Goal: Information Seeking & Learning: Check status

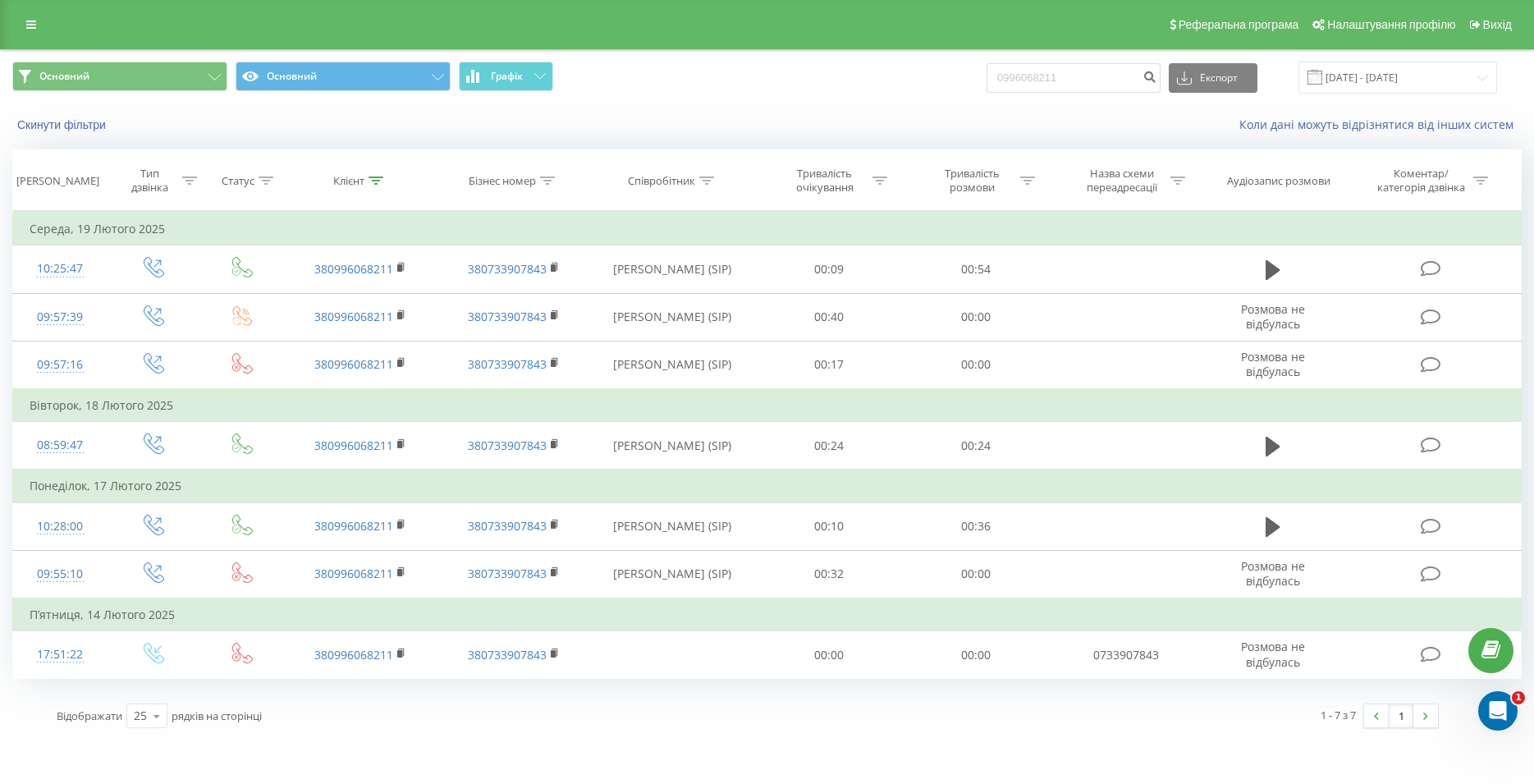
click at [986, 63] on input "0996068211" at bounding box center [1073, 78] width 174 height 30
type input "098 066 00 88"
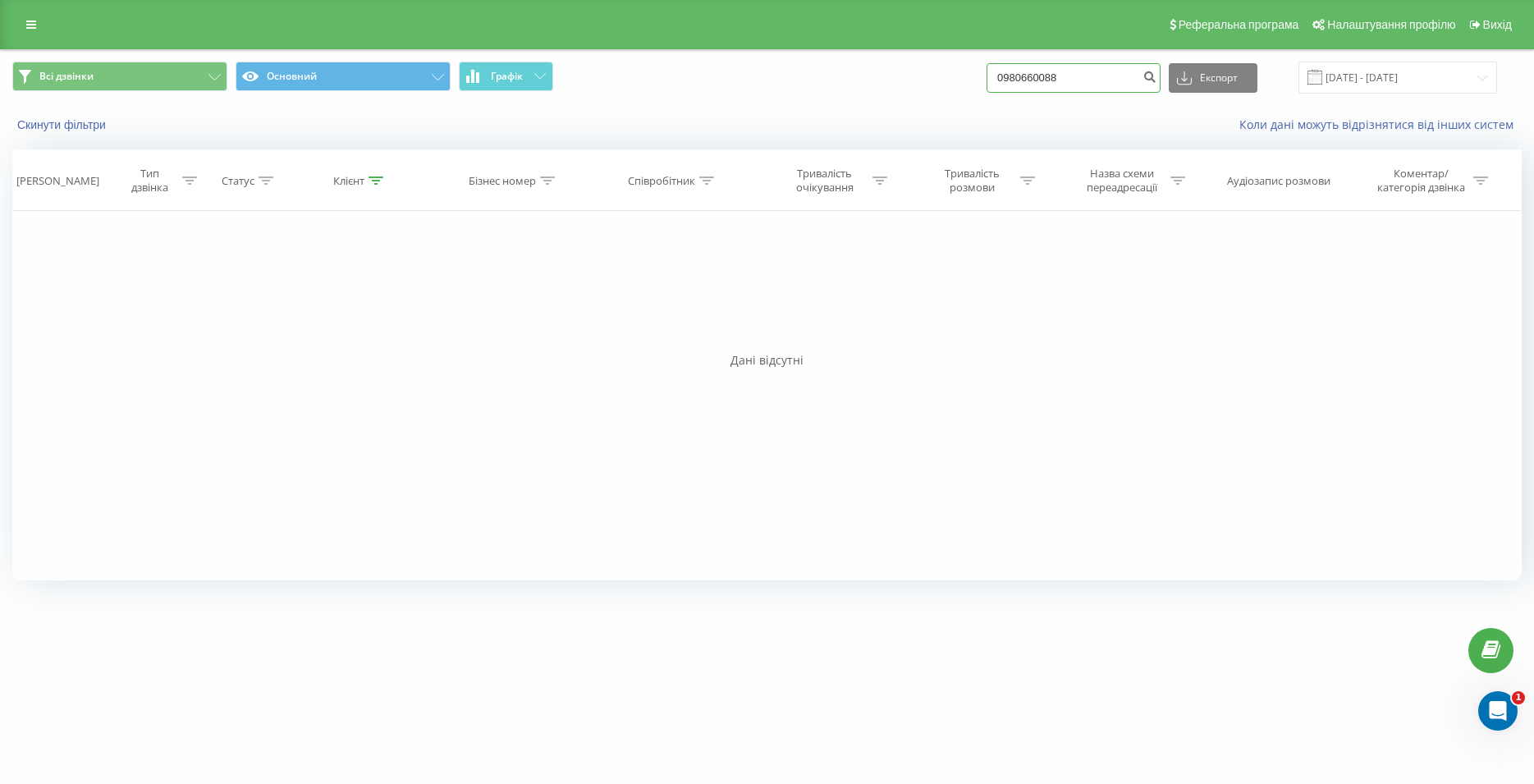
drag, startPoint x: 1077, startPoint y: 70, endPoint x: 999, endPoint y: 75, distance: 78.2
click at [999, 75] on input "0980660088" at bounding box center [1073, 78] width 174 height 30
paste input "097 762 17 64"
type input "097 762 17 64"
drag, startPoint x: 1093, startPoint y: 72, endPoint x: 956, endPoint y: 65, distance: 137.2
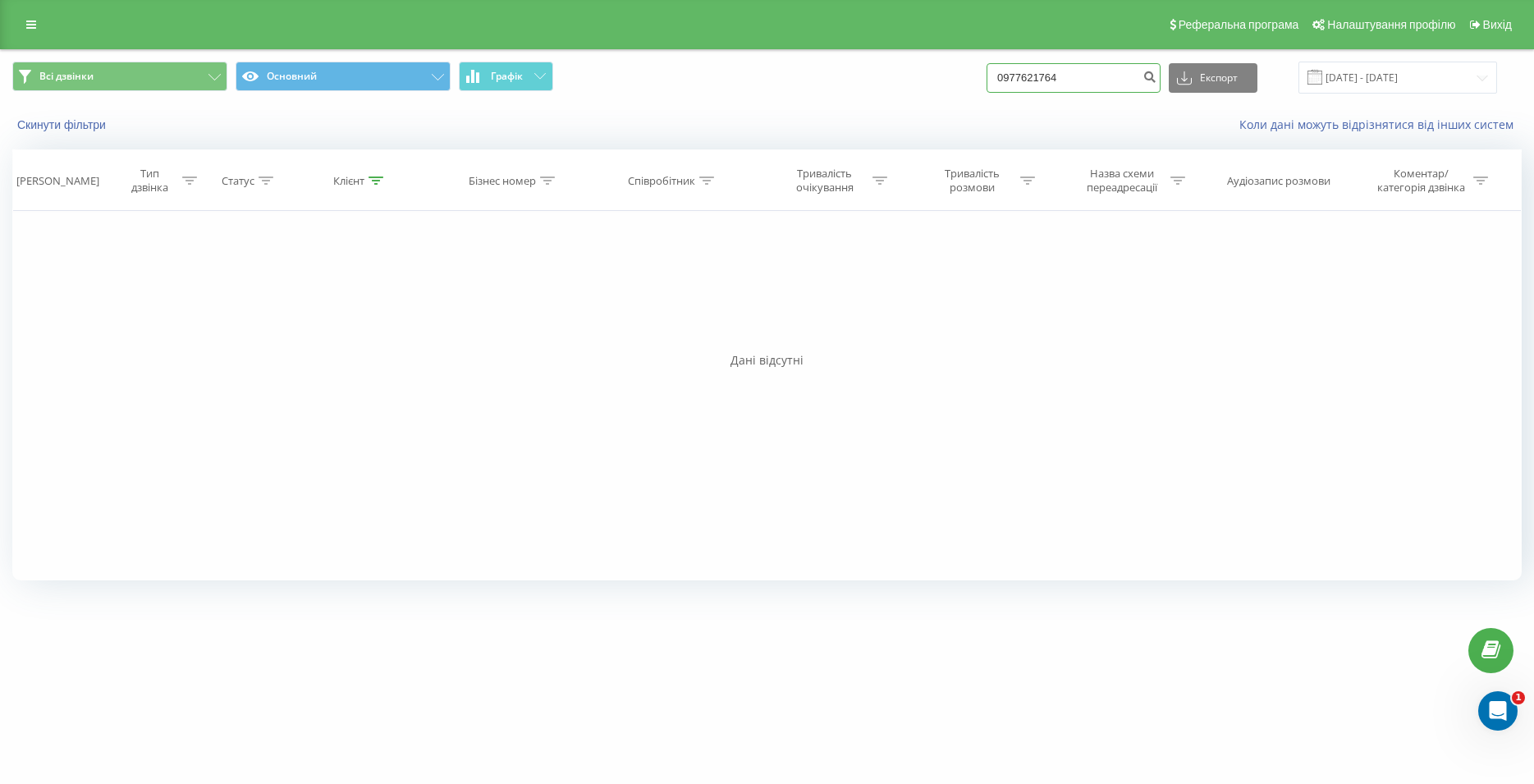
click at [986, 65] on input "0977621764" at bounding box center [1073, 78] width 174 height 30
paste input "050 404 23 44"
type input "050 404 23 44"
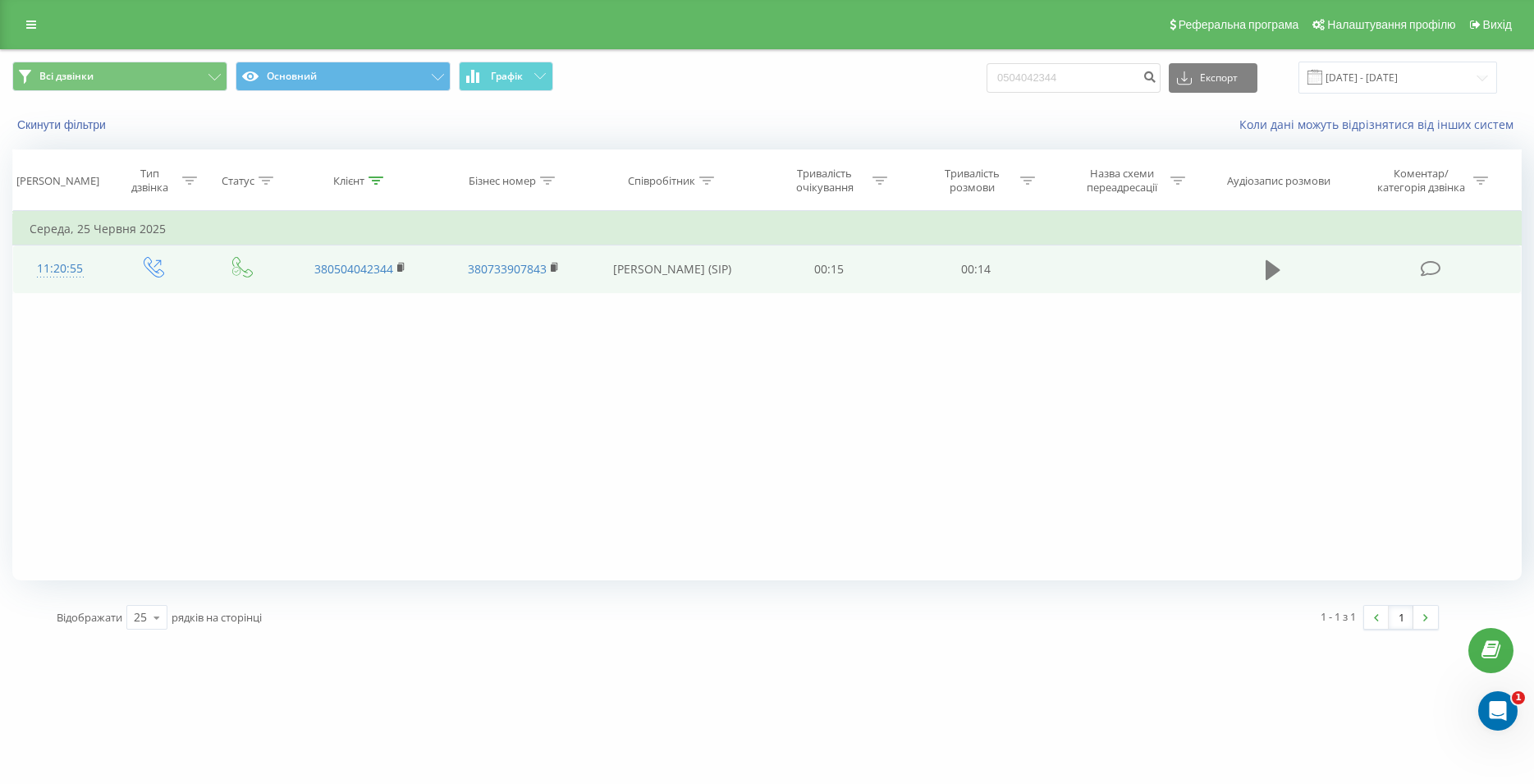
click at [1275, 273] on icon at bounding box center [1273, 270] width 15 height 20
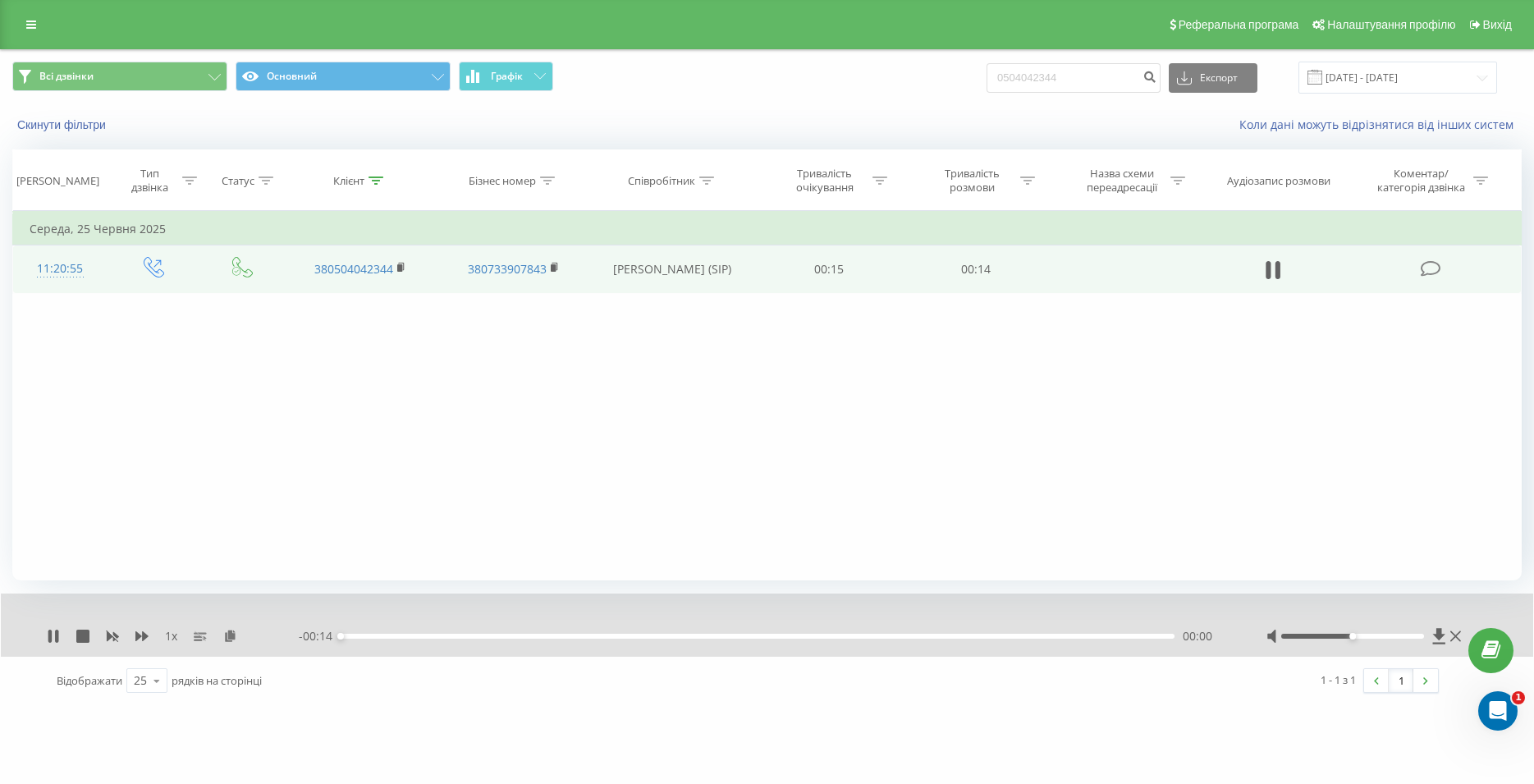
click at [891, 640] on div "- 00:14 00:00 00:00" at bounding box center [762, 636] width 927 height 17
click at [897, 637] on div "00:00" at bounding box center [757, 636] width 834 height 5
click at [1280, 274] on icon at bounding box center [1278, 270] width 5 height 18
drag, startPoint x: 1081, startPoint y: 73, endPoint x: 999, endPoint y: 70, distance: 82.1
click at [999, 70] on input "0504042344" at bounding box center [1073, 78] width 174 height 30
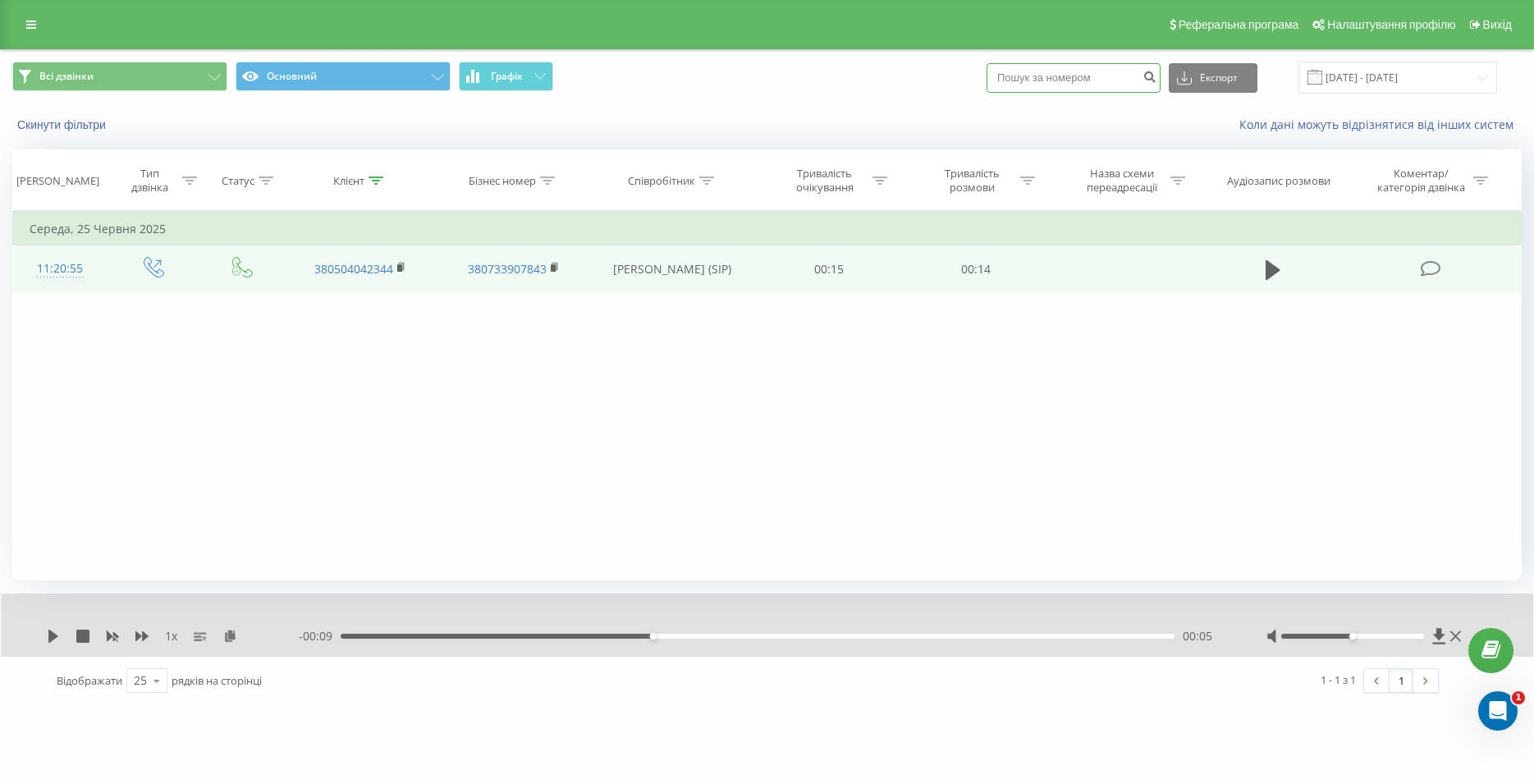
paste input "097 120 27 86"
type input "097 120 27 86"
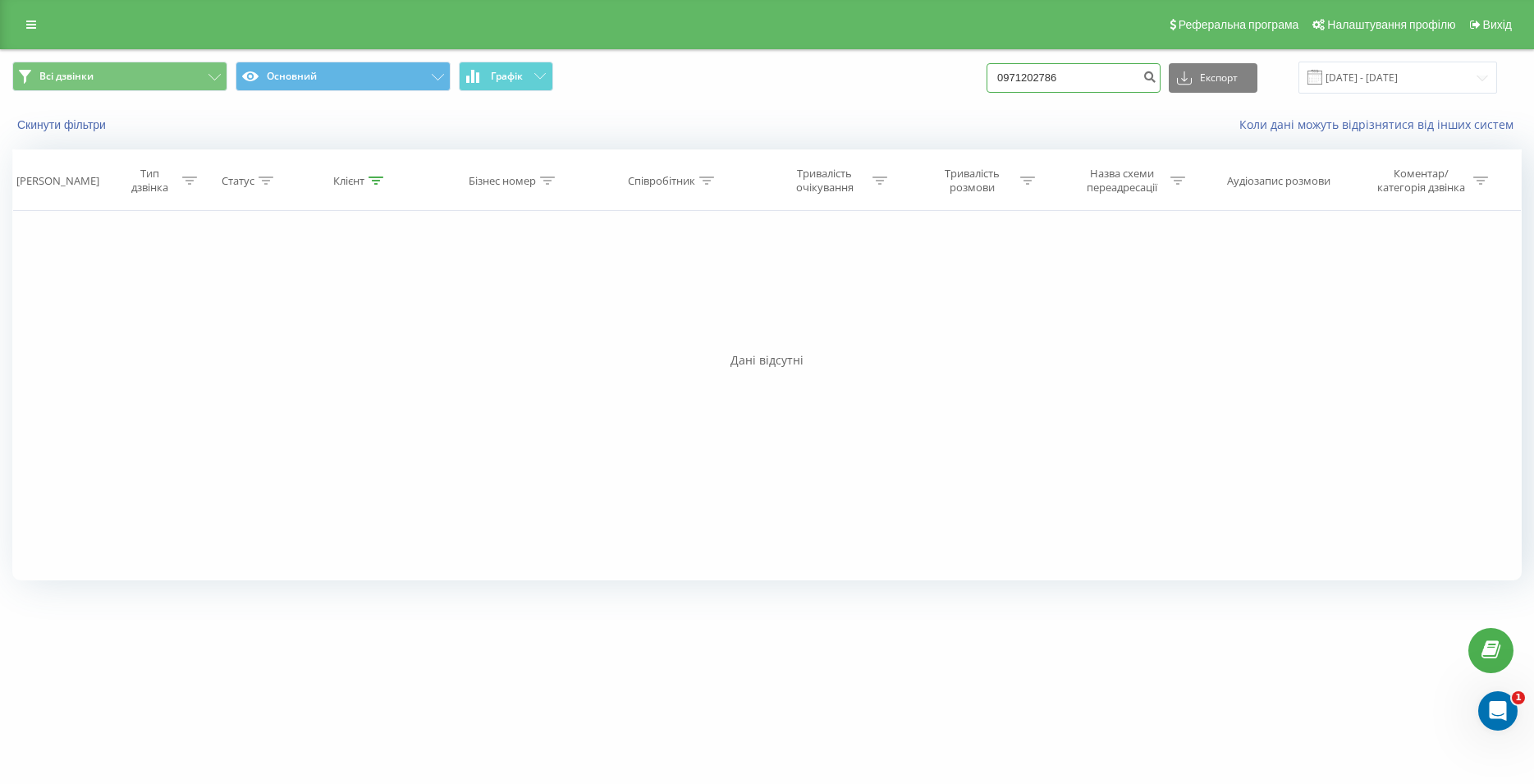
drag, startPoint x: 1082, startPoint y: 73, endPoint x: 976, endPoint y: 68, distance: 106.1
click at [986, 68] on input "0971202786" at bounding box center [1073, 78] width 174 height 30
paste input "0505077758"
type input "0505077758"
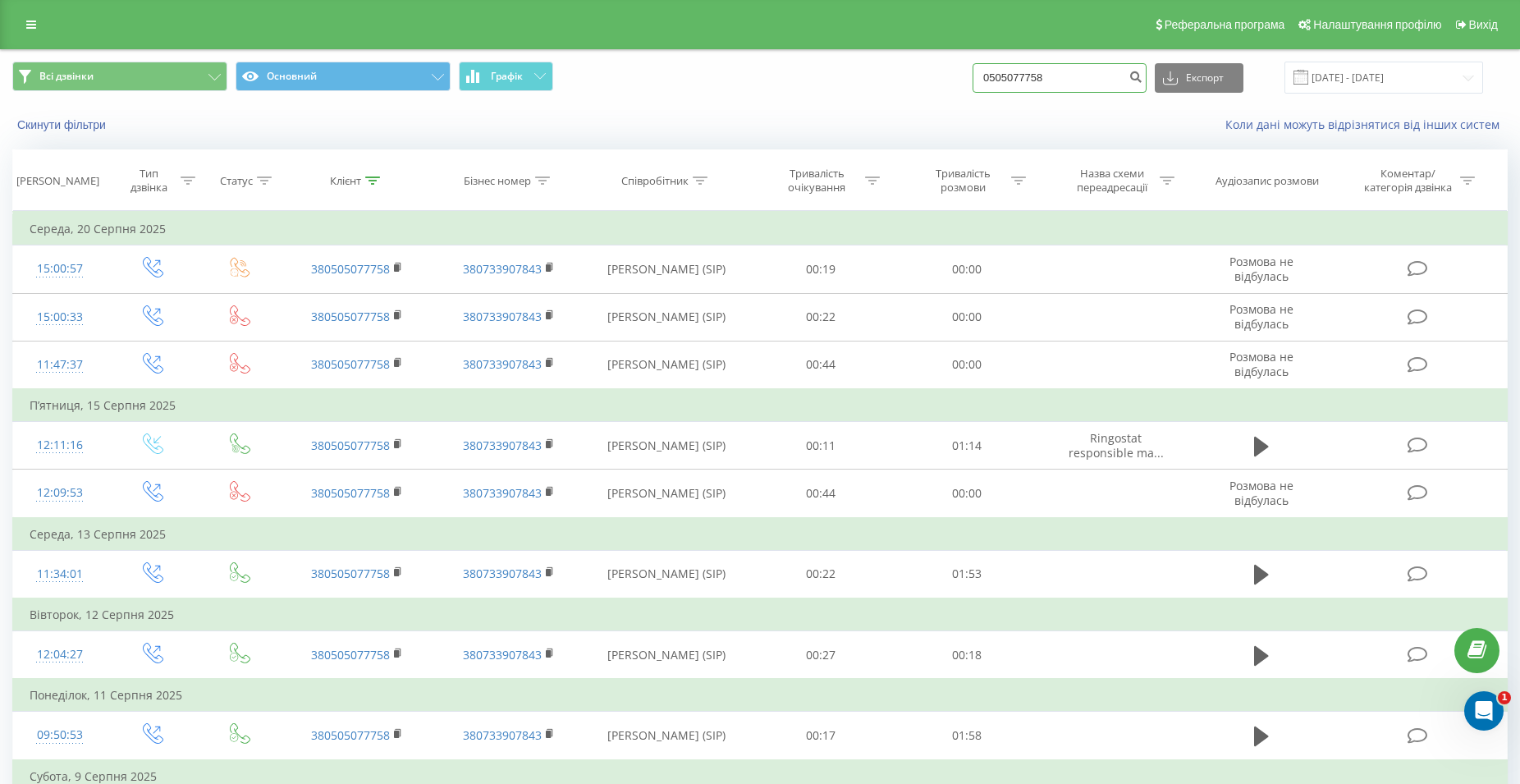
drag, startPoint x: 1088, startPoint y: 68, endPoint x: 990, endPoint y: 73, distance: 98.1
click at [990, 73] on input "0505077758" at bounding box center [1059, 78] width 174 height 30
paste input "0679397692"
type input "0679397692"
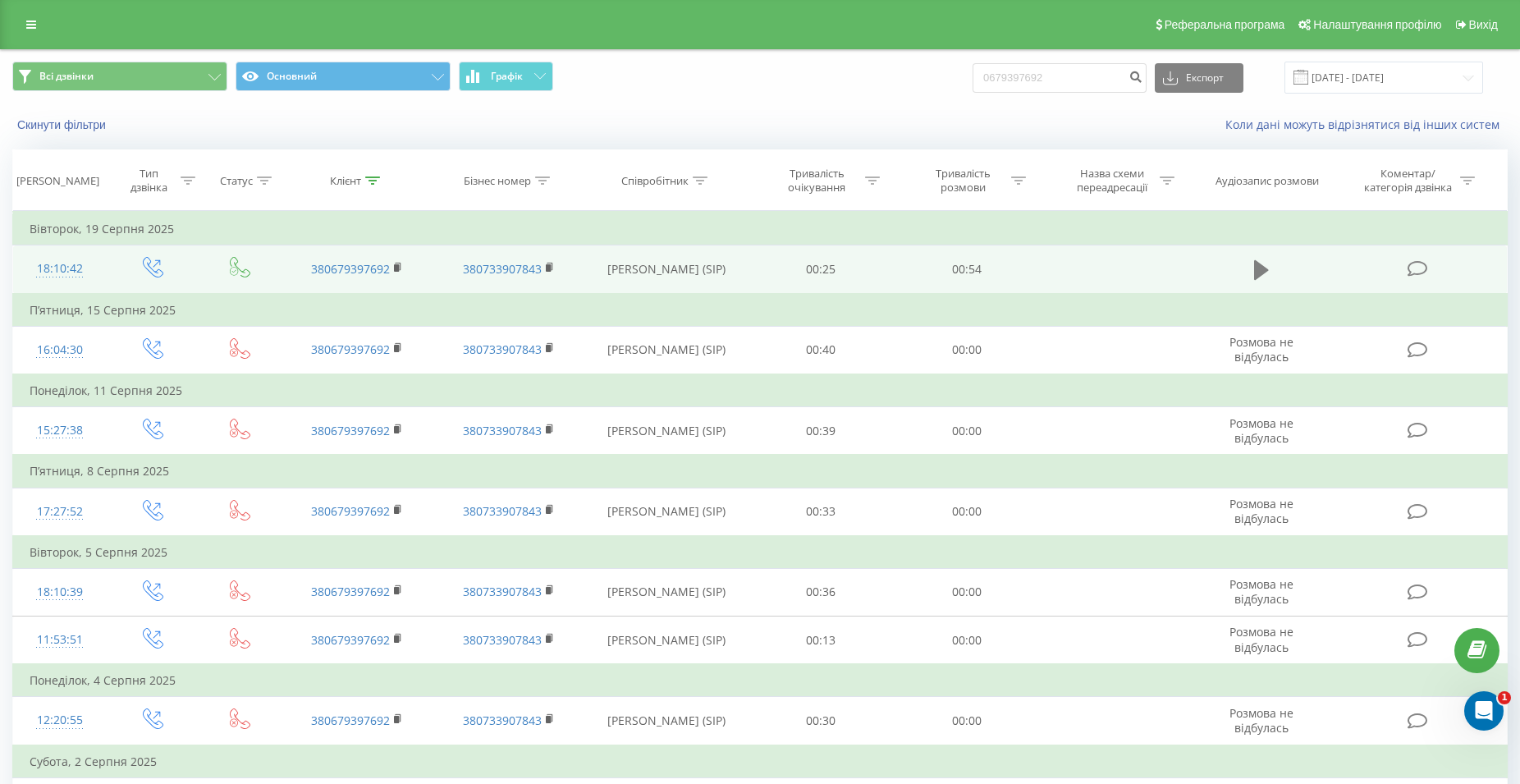
click at [1261, 263] on icon at bounding box center [1261, 270] width 15 height 23
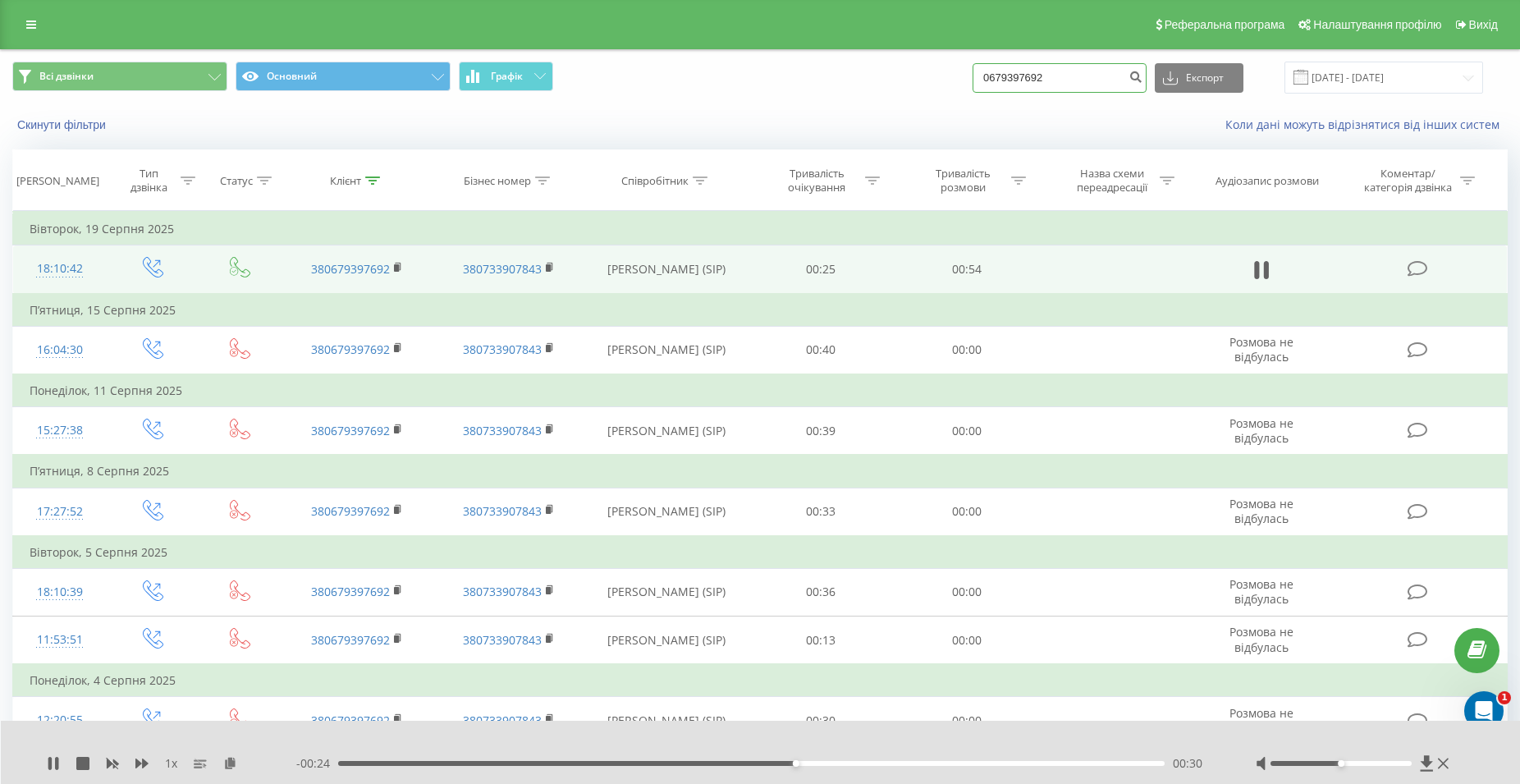
drag, startPoint x: 1078, startPoint y: 83, endPoint x: 994, endPoint y: 87, distance: 84.1
click at [994, 87] on input "0679397692" at bounding box center [1059, 78] width 174 height 30
paste input "0989644194"
type input "0989644194"
click at [1022, 761] on div "00:34" at bounding box center [751, 763] width 826 height 5
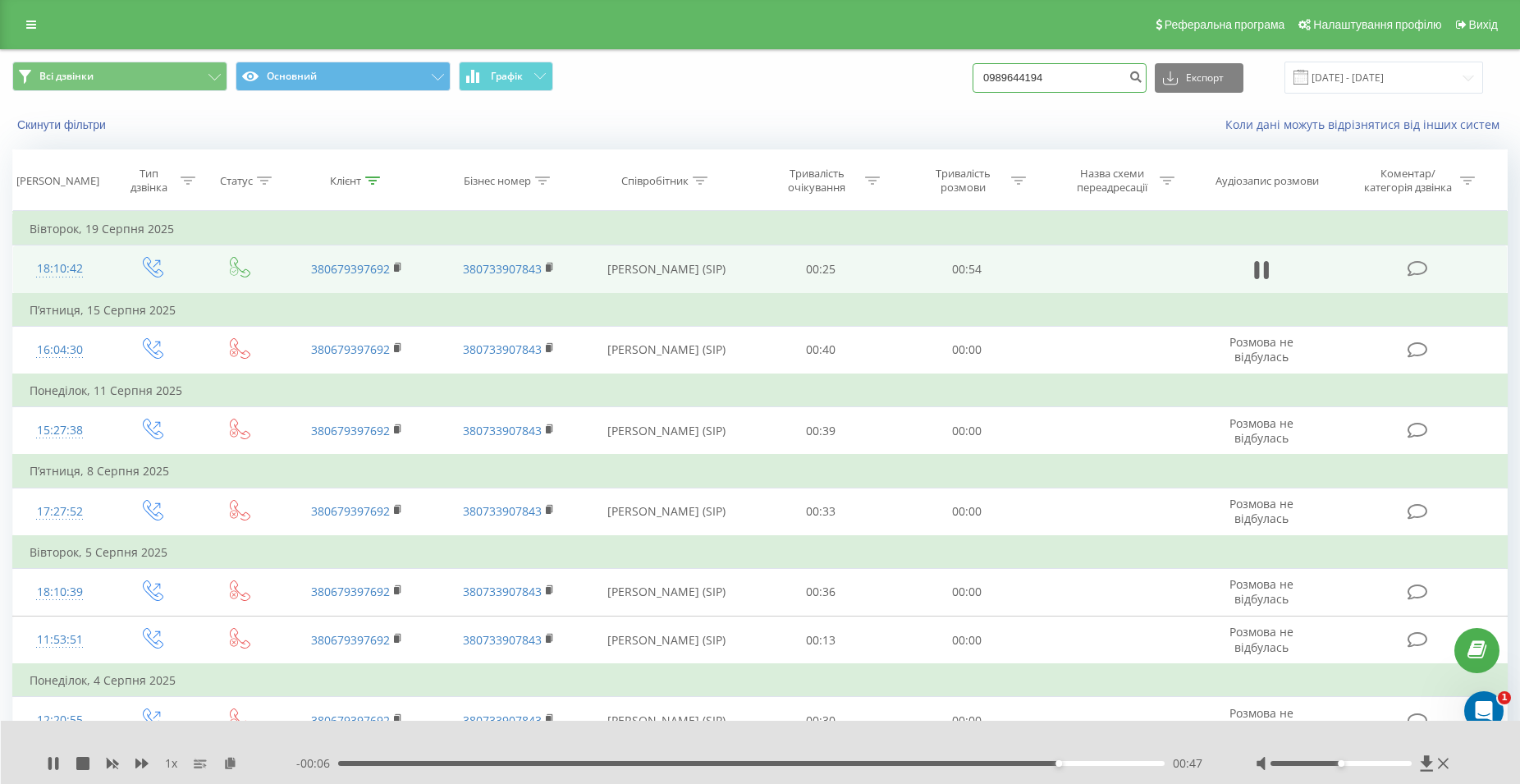
drag, startPoint x: 1049, startPoint y: 72, endPoint x: 986, endPoint y: 78, distance: 63.3
click at [986, 78] on input "0989644194" at bounding box center [1059, 78] width 174 height 30
paste input "0989644194"
type input "0989644194"
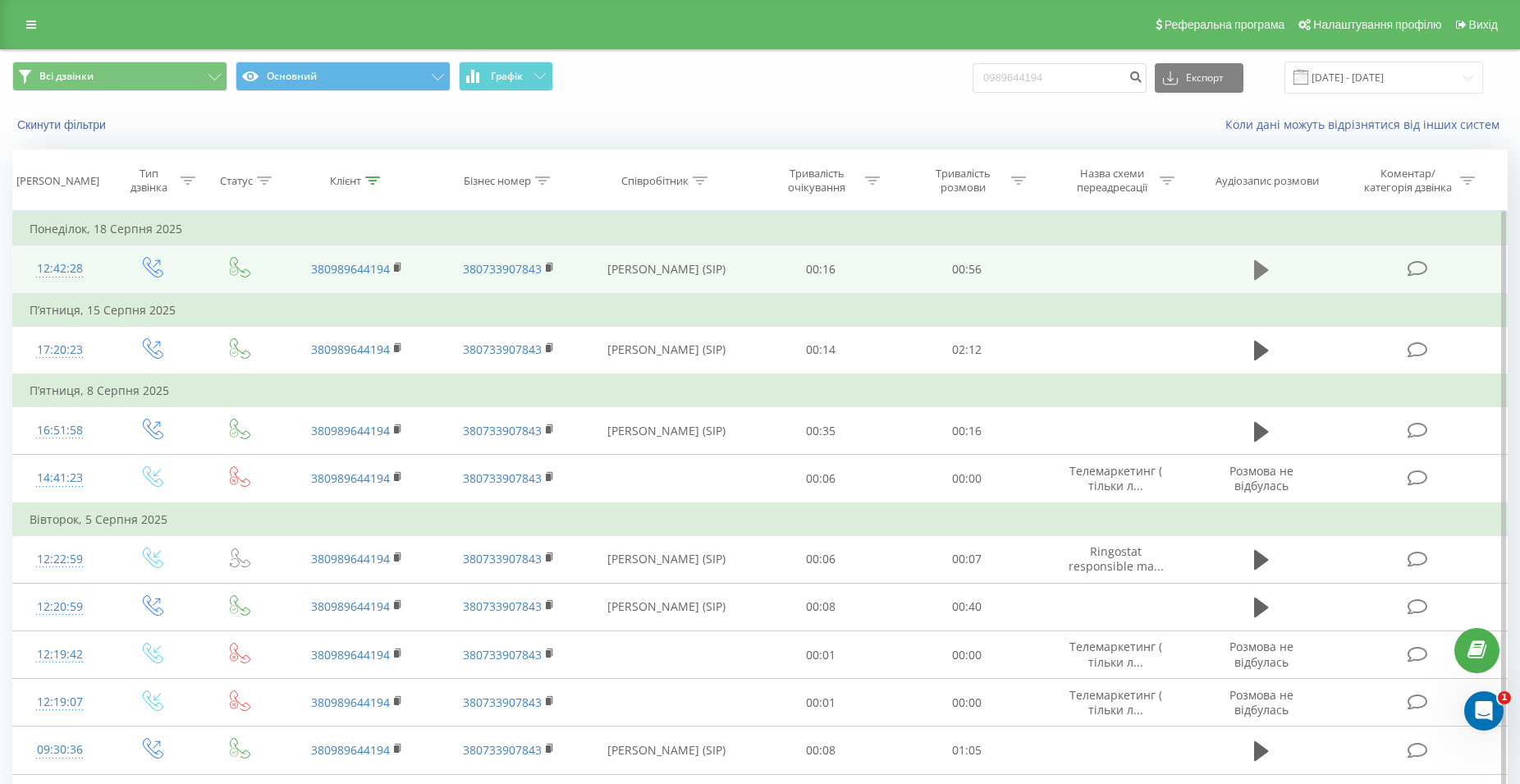
click at [1256, 267] on icon at bounding box center [1261, 270] width 15 height 20
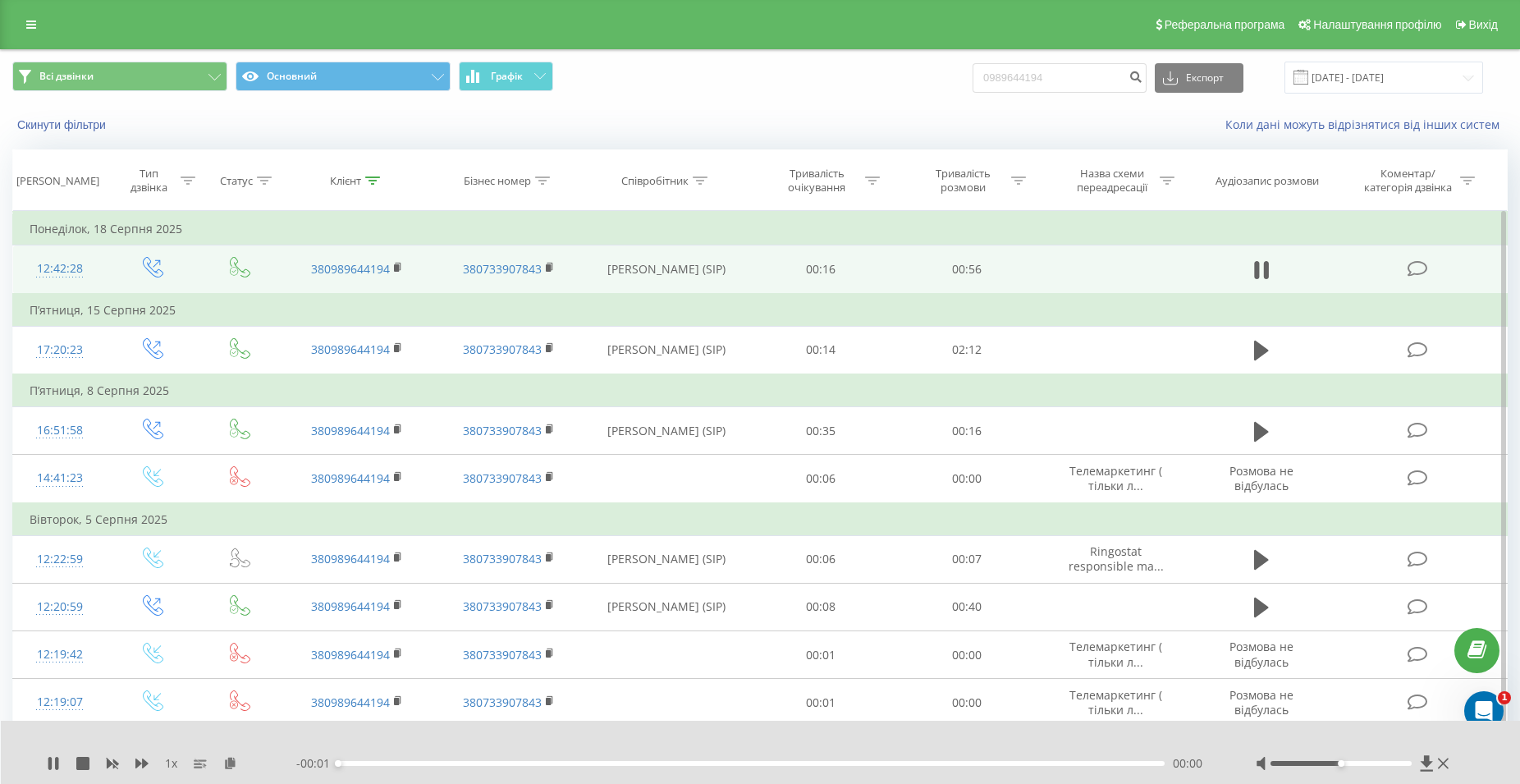
click at [723, 758] on div "- 00:01 00:00 00:00" at bounding box center [755, 763] width 918 height 17
click at [727, 761] on div "00:00" at bounding box center [751, 763] width 826 height 5
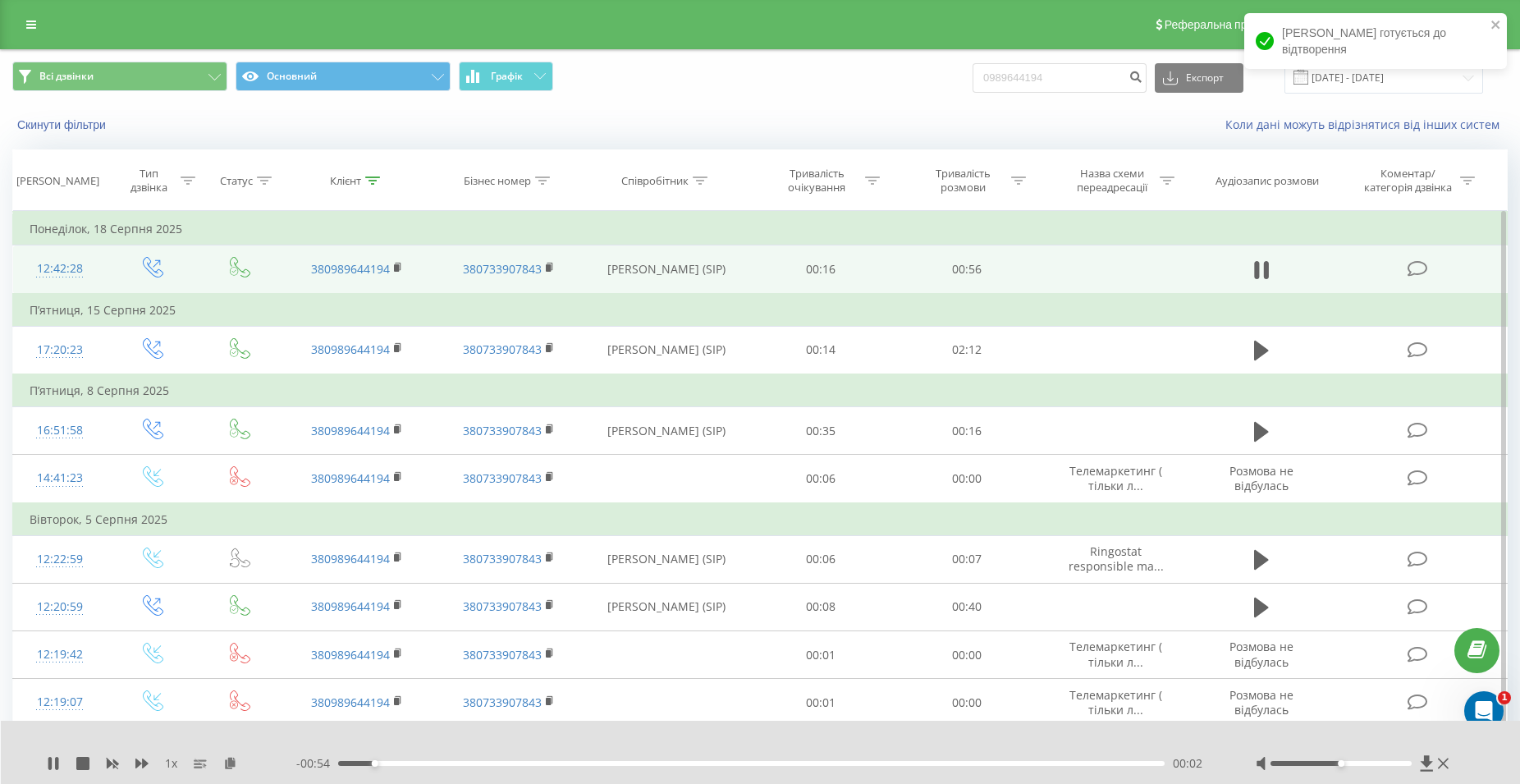
click at [724, 766] on div "- 00:54 00:02 00:02" at bounding box center [755, 763] width 918 height 17
click at [737, 757] on div "- 00:54 00:03 00:03" at bounding box center [755, 763] width 918 height 17
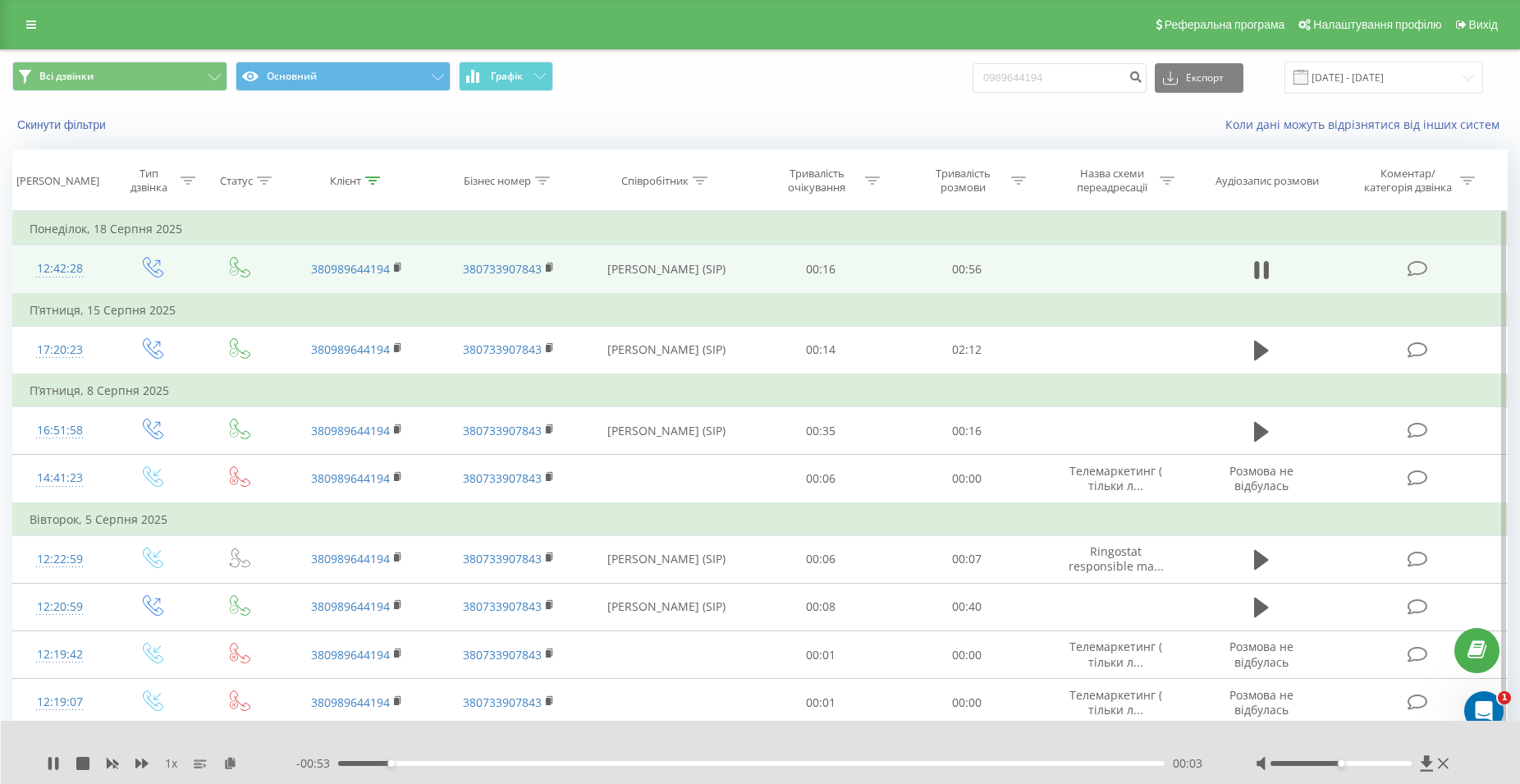
click at [741, 762] on div "00:03" at bounding box center [751, 763] width 826 height 5
click at [1256, 272] on icon at bounding box center [1257, 270] width 5 height 18
drag, startPoint x: 1065, startPoint y: 80, endPoint x: 977, endPoint y: 80, distance: 88.0
click at [977, 80] on input "0989644194" at bounding box center [1059, 78] width 174 height 30
paste input "063 297 54 08"
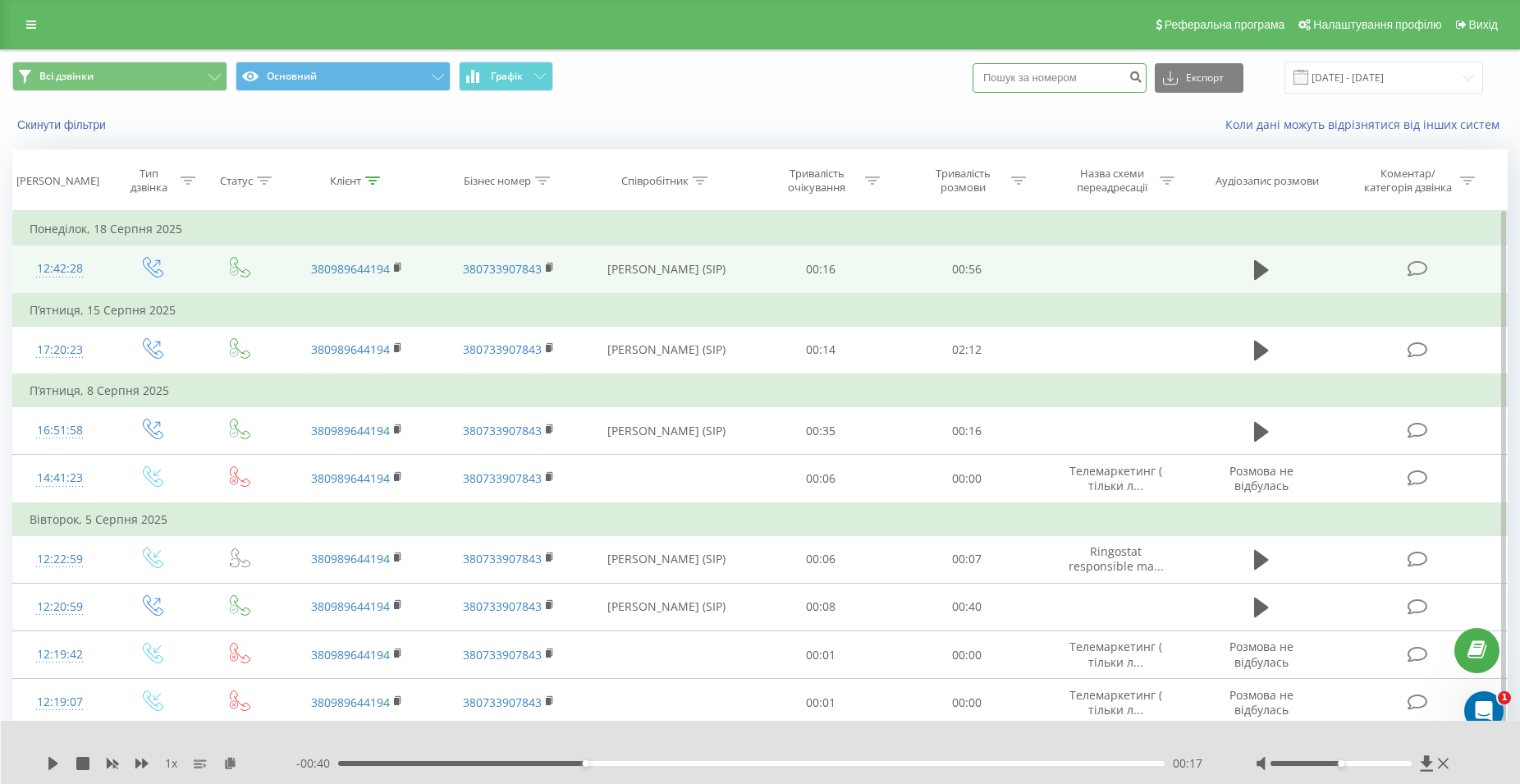
type input "063 297 54 08"
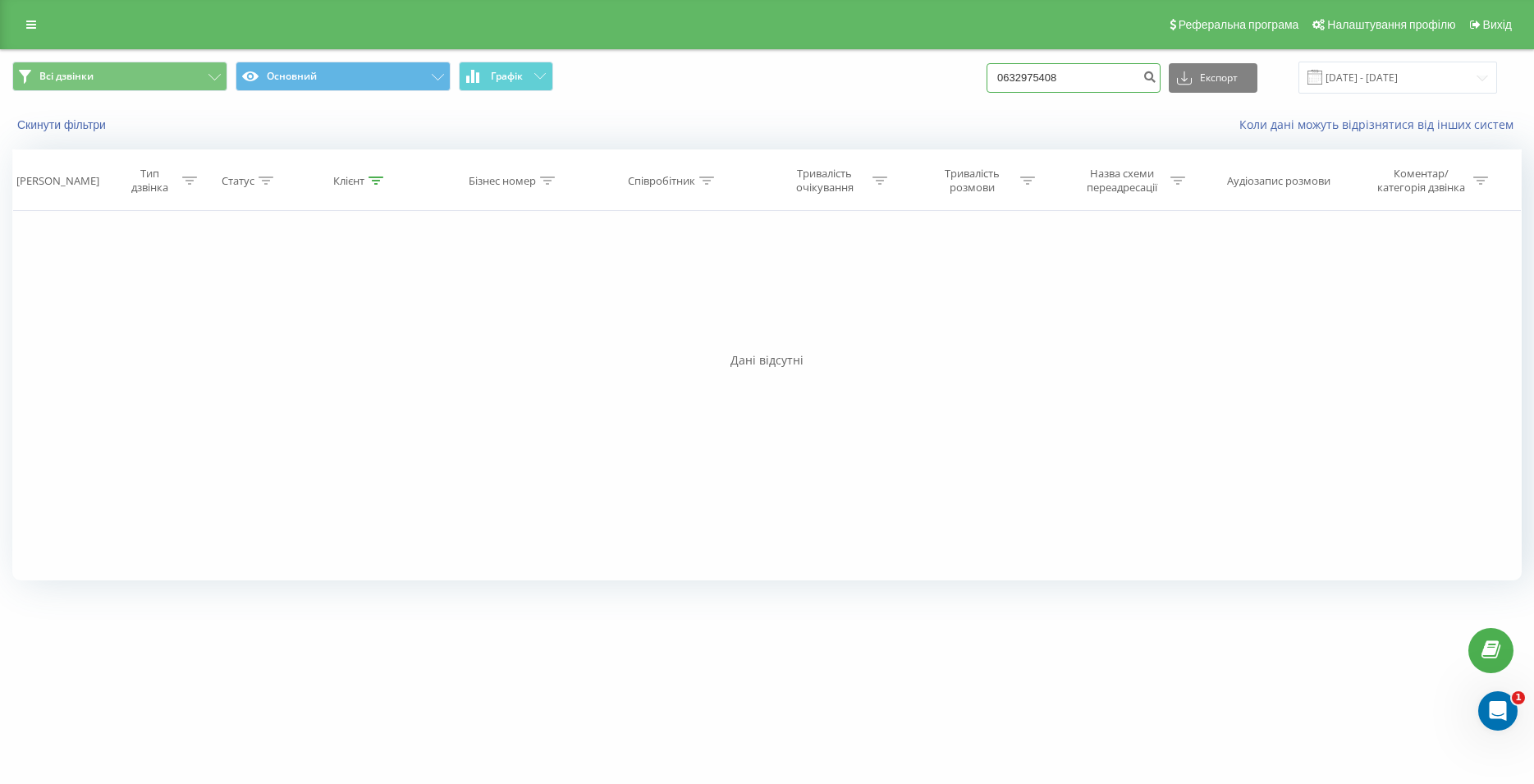
drag, startPoint x: 1104, startPoint y: 70, endPoint x: 994, endPoint y: 59, distance: 110.5
click at [994, 63] on input "0632975408" at bounding box center [1073, 78] width 174 height 30
paste input "067 635 49 54"
type input "067 635 49 54"
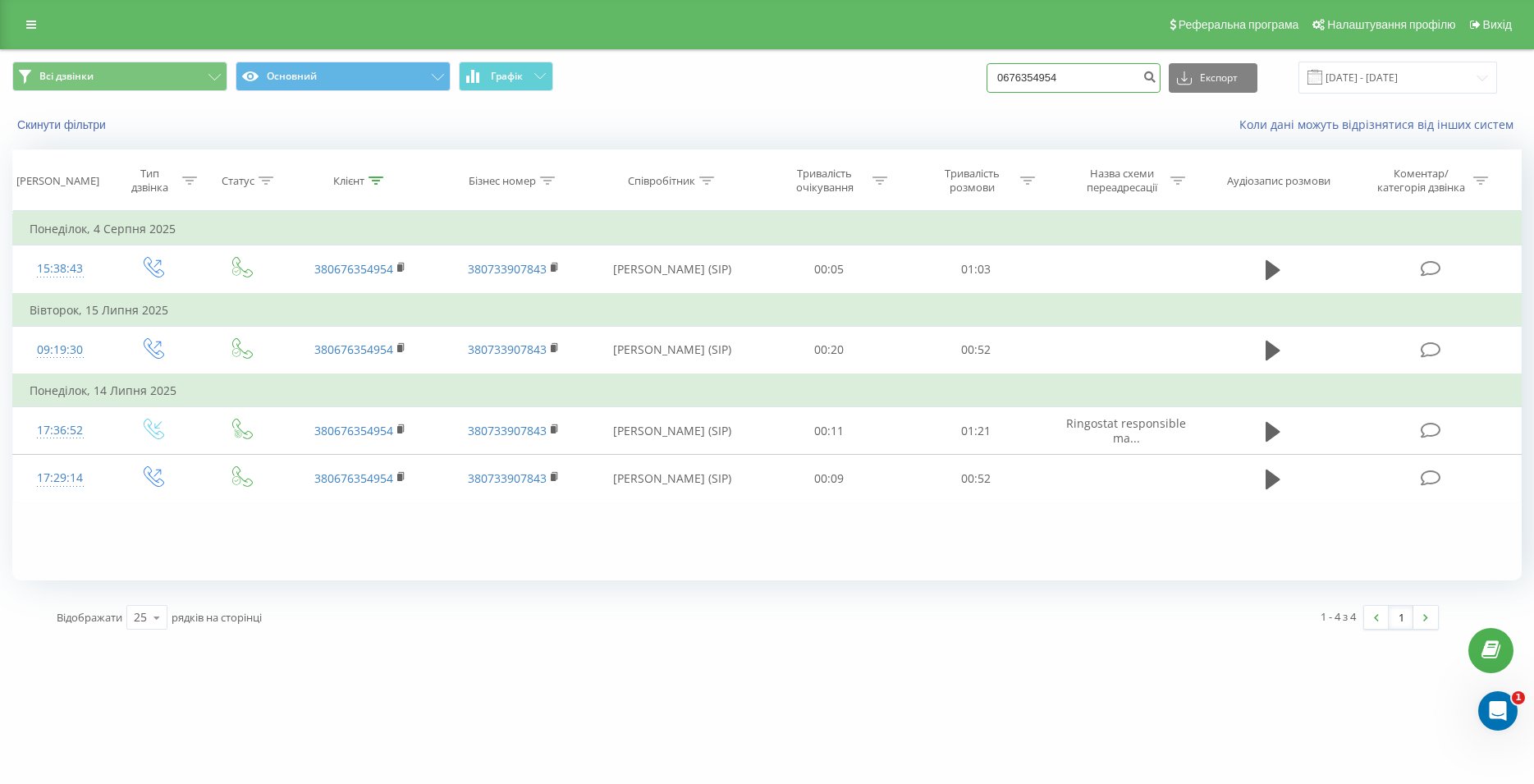
drag, startPoint x: 1121, startPoint y: 79, endPoint x: 970, endPoint y: 87, distance: 151.2
click at [986, 87] on input "0676354954" at bounding box center [1073, 78] width 174 height 30
paste input "050 623 33 38"
type input "050 623 33 38"
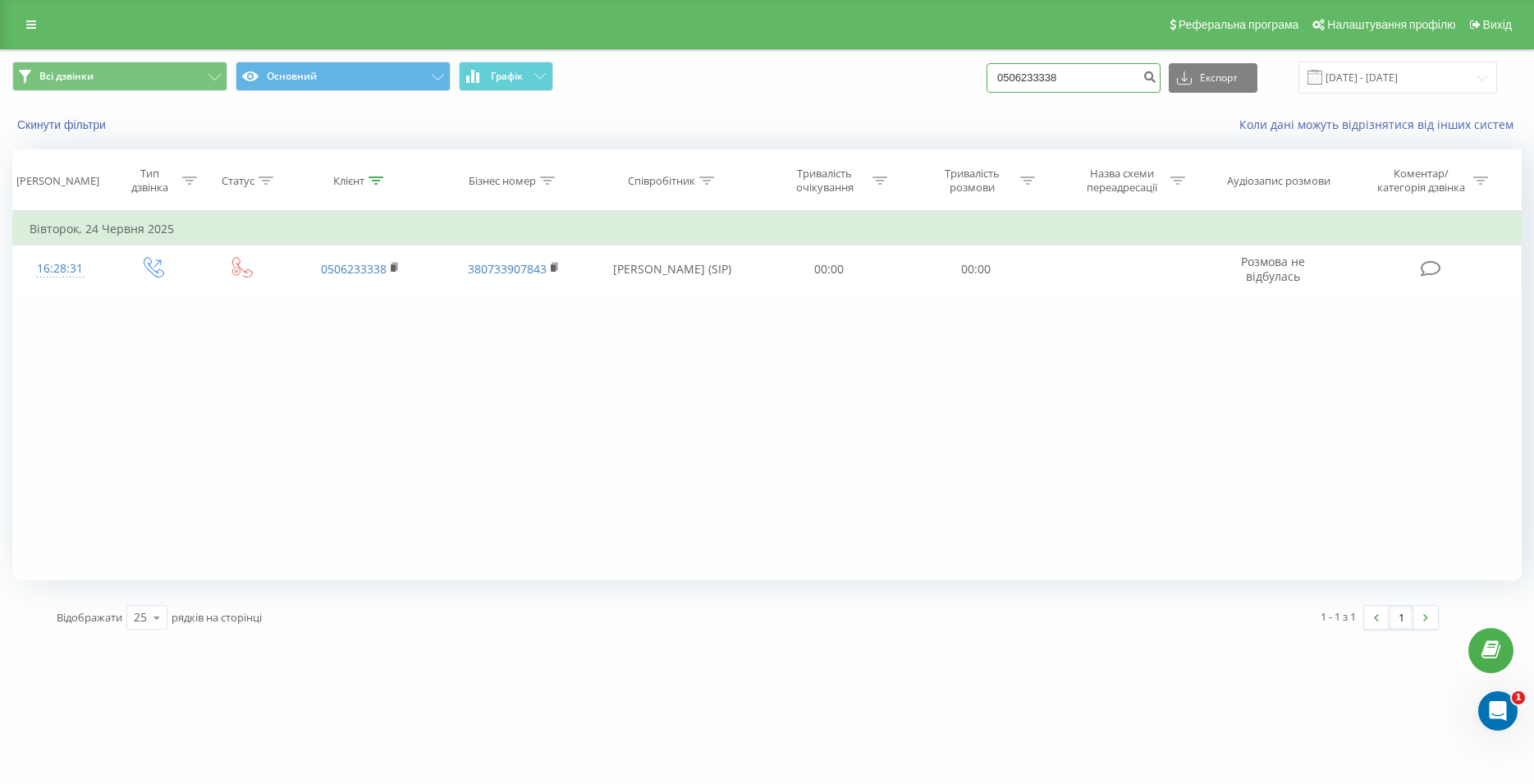
drag, startPoint x: 1091, startPoint y: 84, endPoint x: 986, endPoint y: 73, distance: 105.6
click at [986, 73] on input "0506233338" at bounding box center [1073, 78] width 174 height 30
paste input "098 774 12 22"
type input "098 774 12 22"
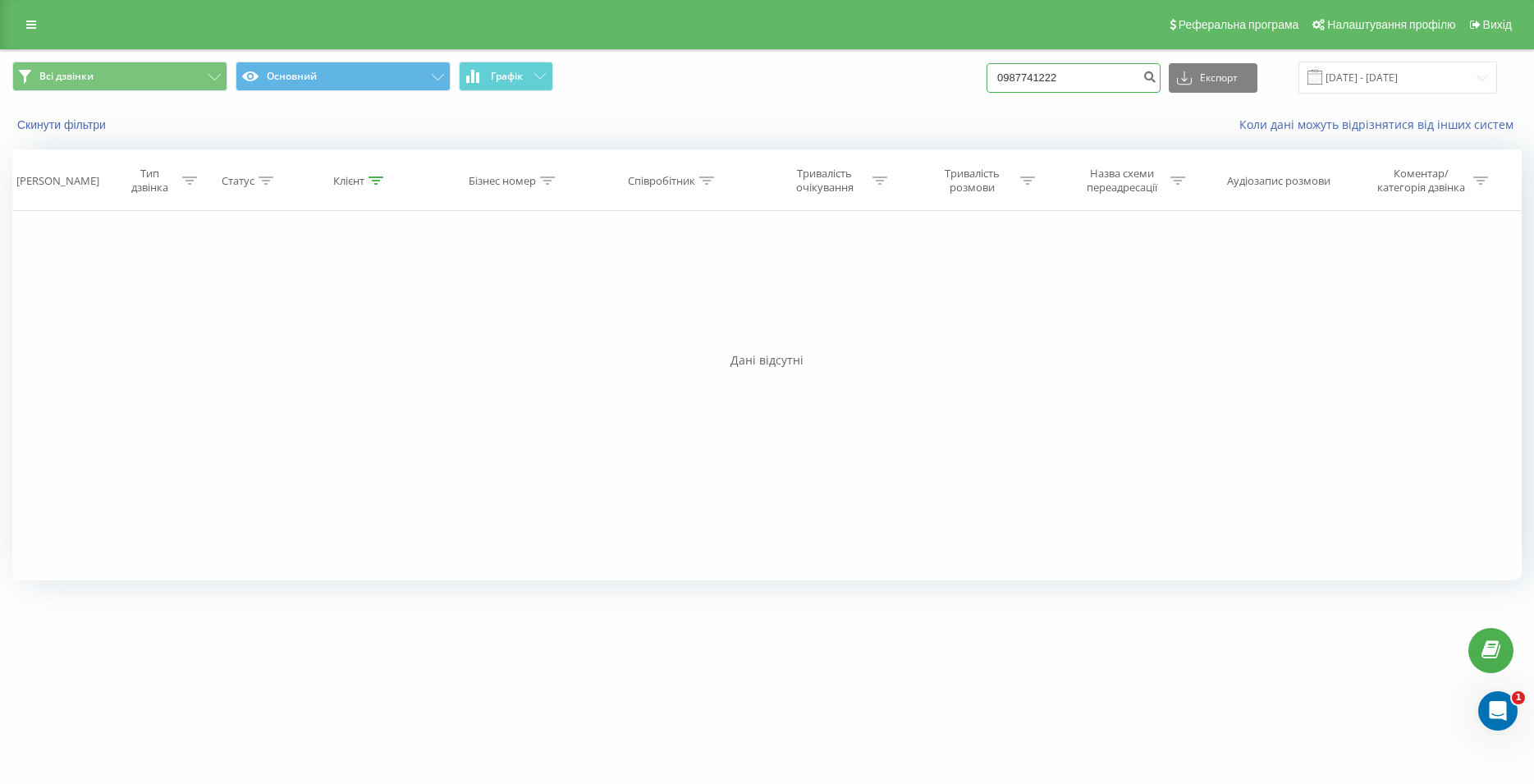
drag, startPoint x: 1105, startPoint y: 67, endPoint x: 999, endPoint y: 70, distance: 106.0
click at [999, 70] on input "0987741222" at bounding box center [1073, 78] width 174 height 30
paste input "068 670 43 13"
type input "068 670 43 13"
drag, startPoint x: 1086, startPoint y: 70, endPoint x: 1012, endPoint y: 71, distance: 74.0
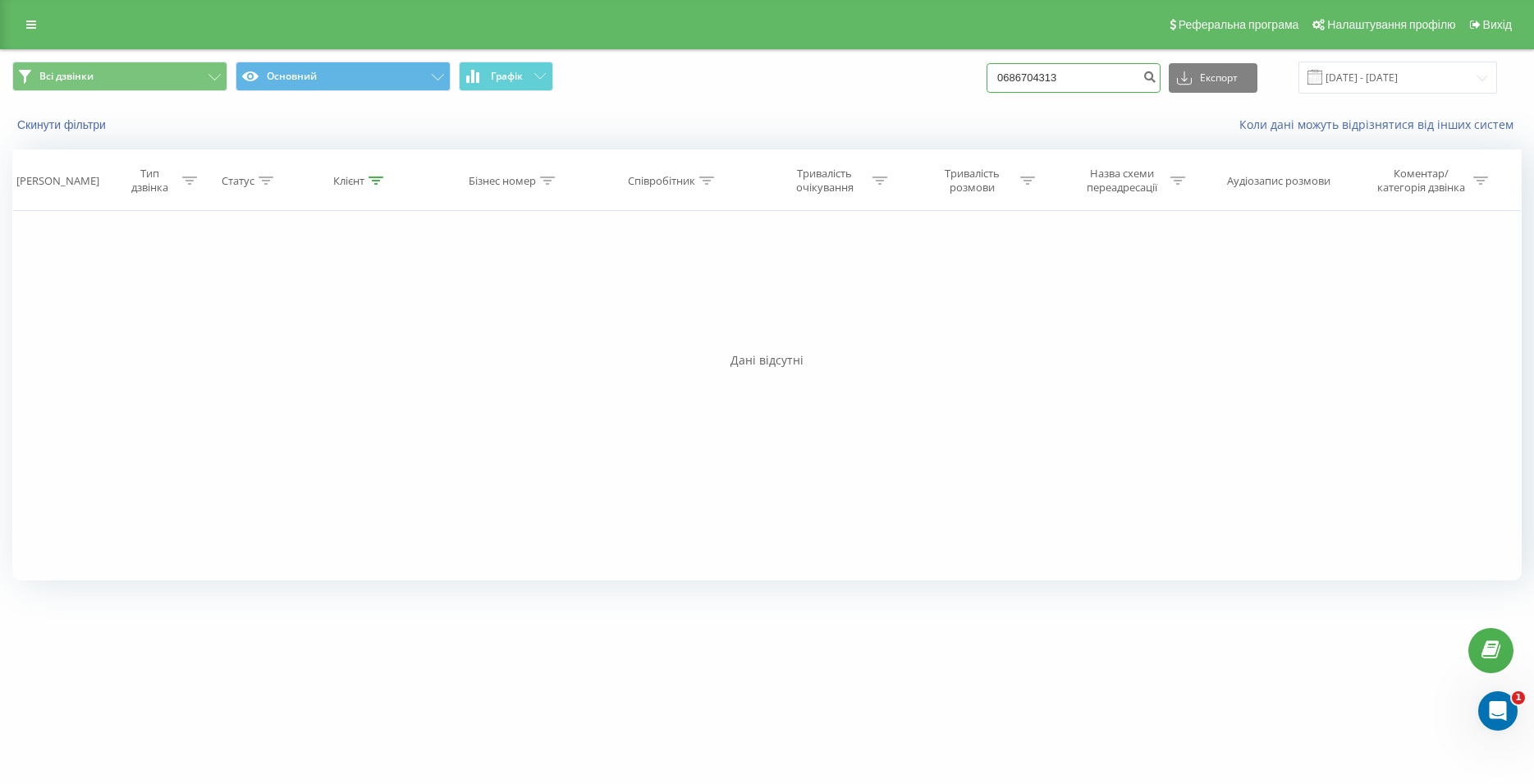
click at [1012, 71] on input "0686704313" at bounding box center [1073, 78] width 174 height 30
paste input "096 315 05 05"
type input "096 315 05 05"
drag, startPoint x: 1093, startPoint y: 71, endPoint x: 994, endPoint y: 71, distance: 99.0
click at [994, 71] on input "0963150505" at bounding box center [1073, 78] width 174 height 30
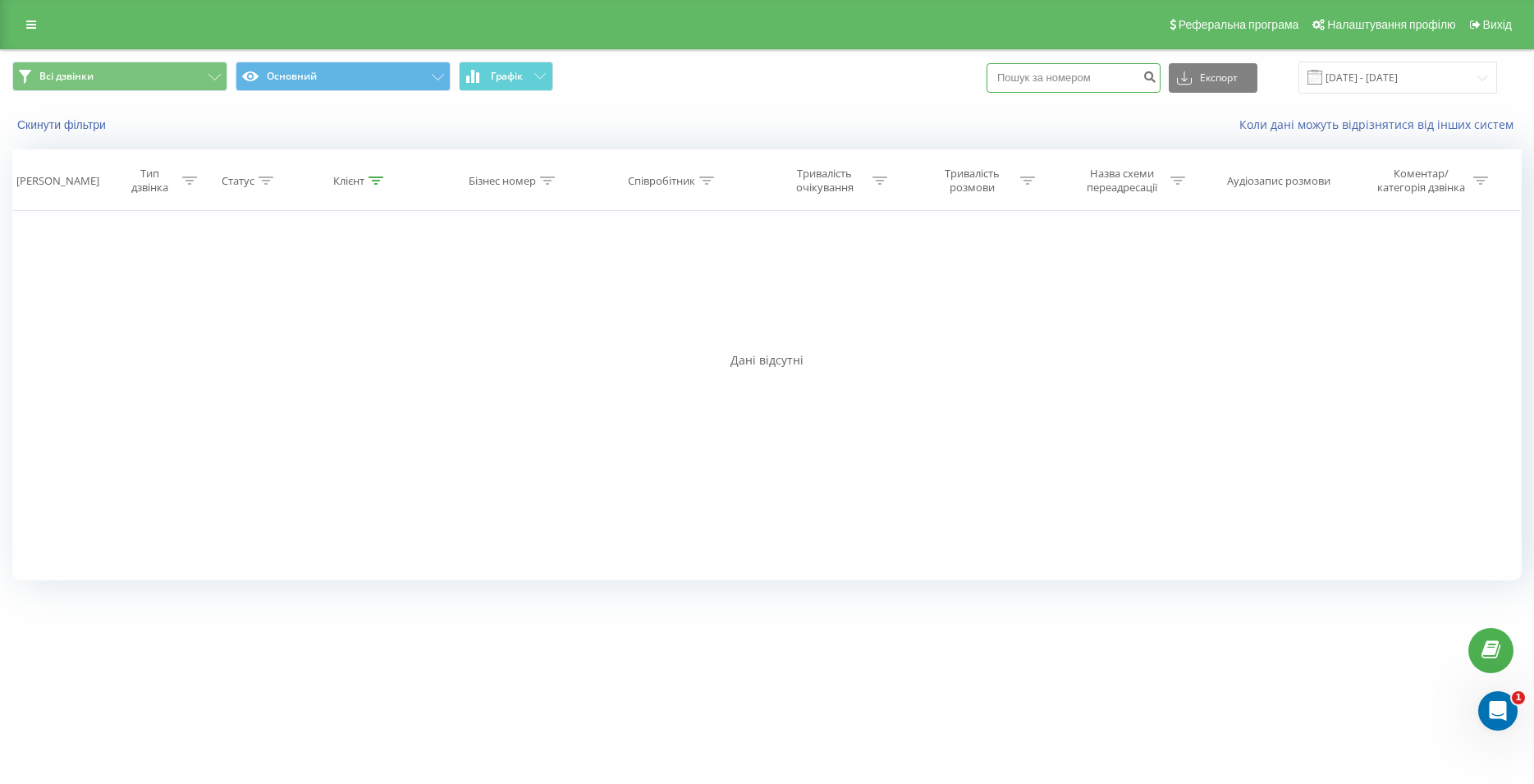
paste input "067 833 53 70"
type input "067 833 53 70"
drag, startPoint x: 1071, startPoint y: 78, endPoint x: 985, endPoint y: 72, distance: 86.2
click at [986, 72] on input "0678335370" at bounding box center [1073, 78] width 174 height 30
paste input "067 319 13 09"
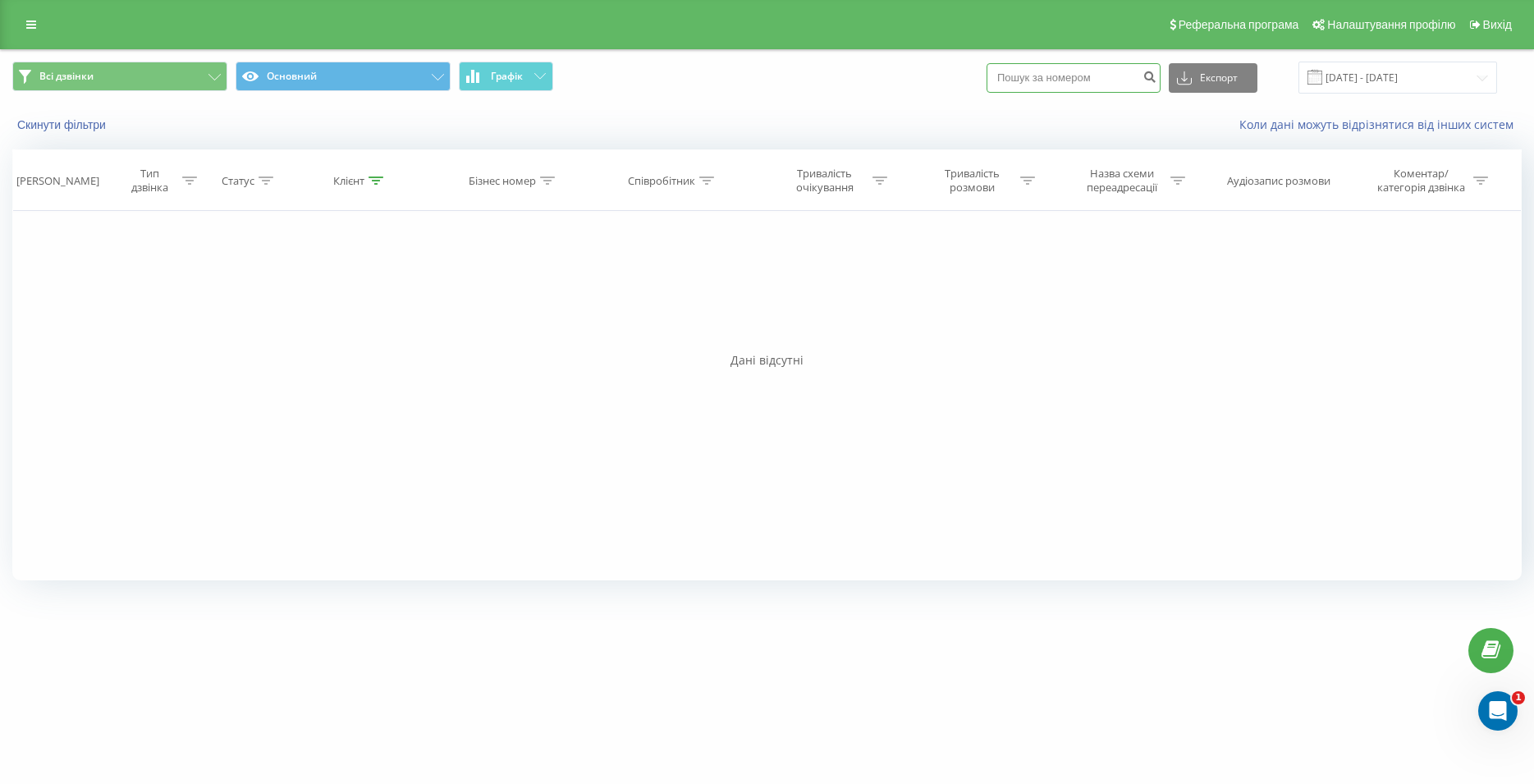
type input "067 319 13 09"
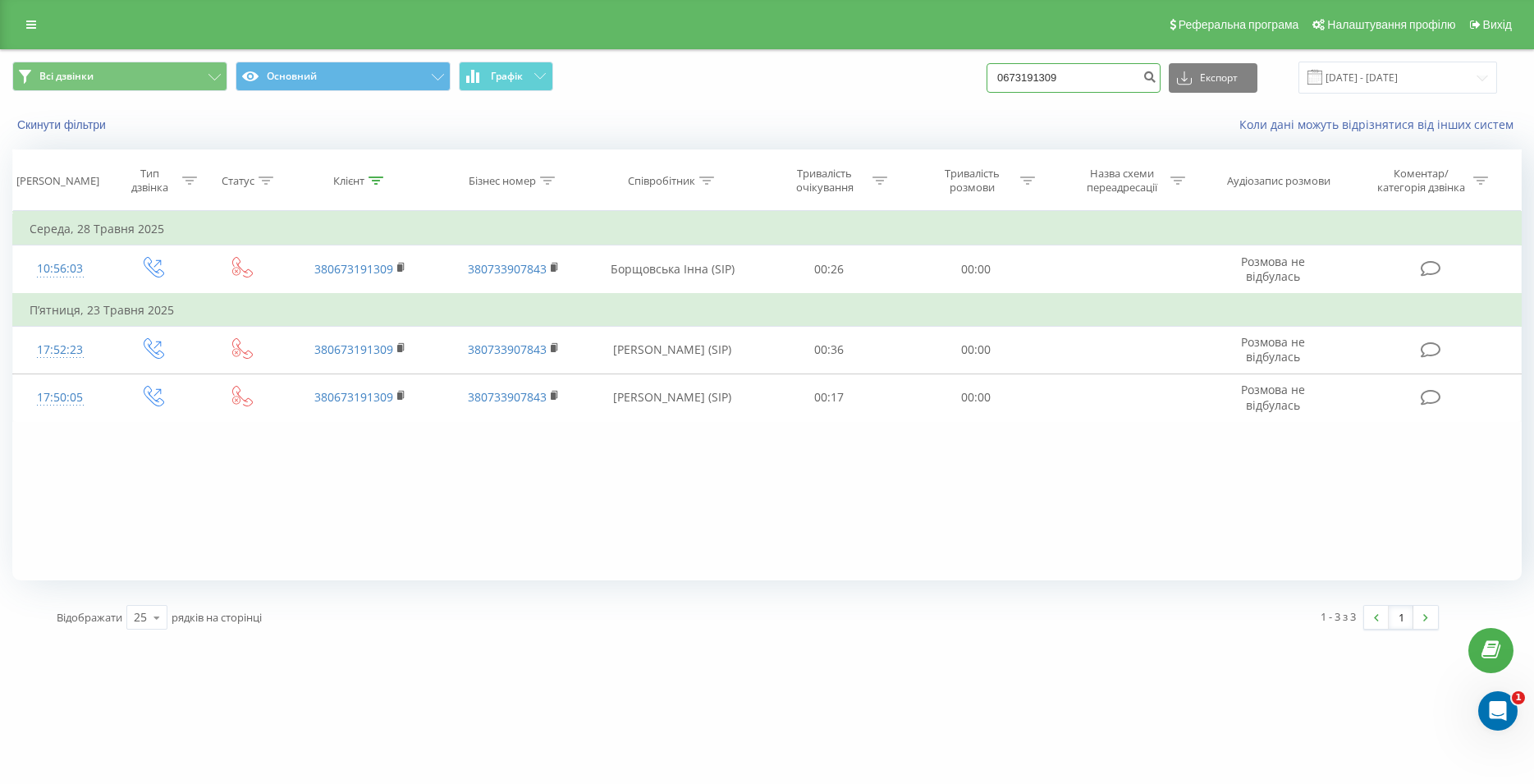
drag, startPoint x: 1118, startPoint y: 84, endPoint x: 958, endPoint y: 86, distance: 160.0
click at [986, 86] on input "0673191309" at bounding box center [1073, 78] width 174 height 30
paste input "097 041 44 76"
type input "097 041 44 76"
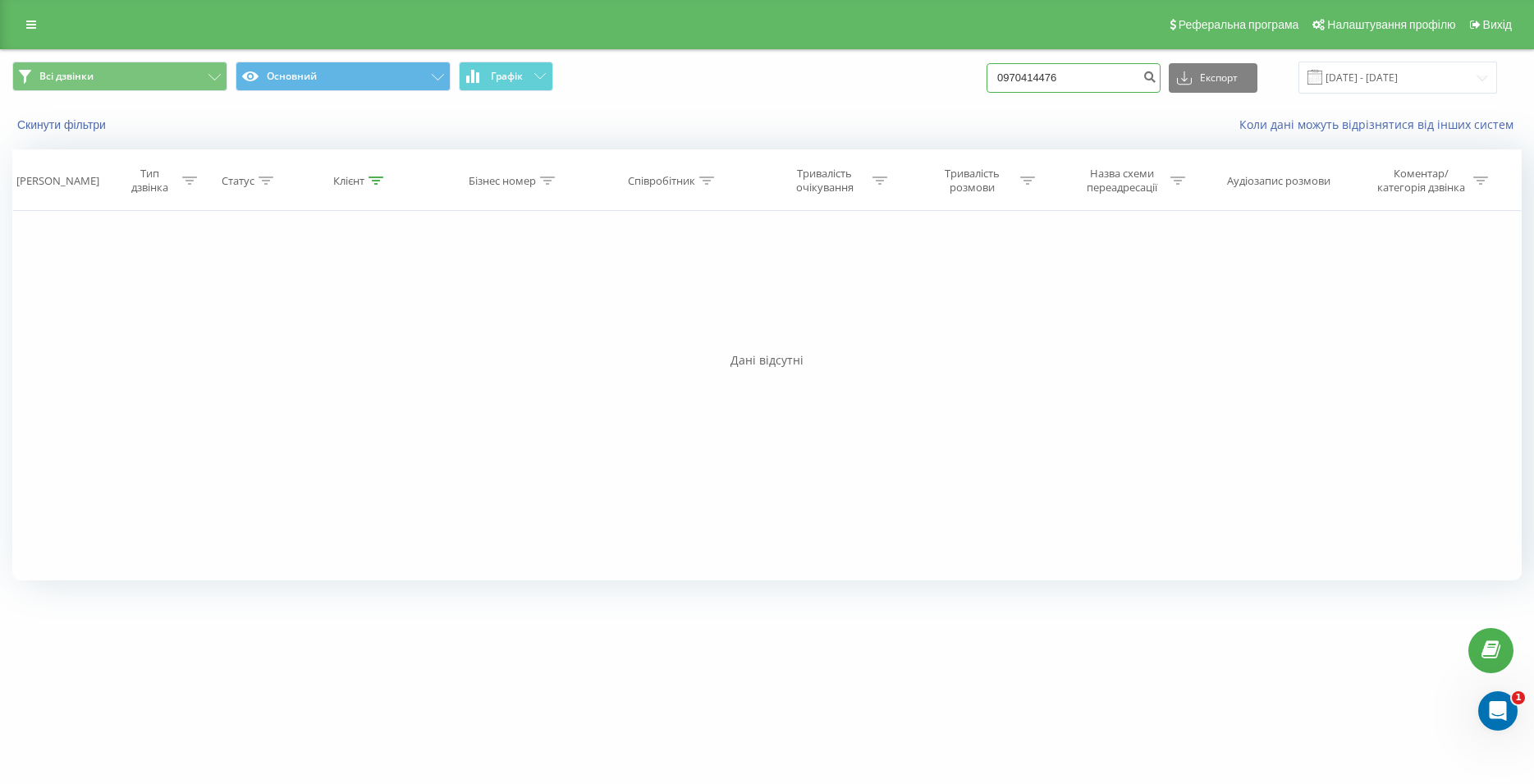
drag, startPoint x: 1088, startPoint y: 74, endPoint x: 980, endPoint y: 82, distance: 108.3
click at [986, 82] on input "0970414476" at bounding box center [1073, 78] width 174 height 30
paste input "095 541 26 60"
type input "095 541 26 60"
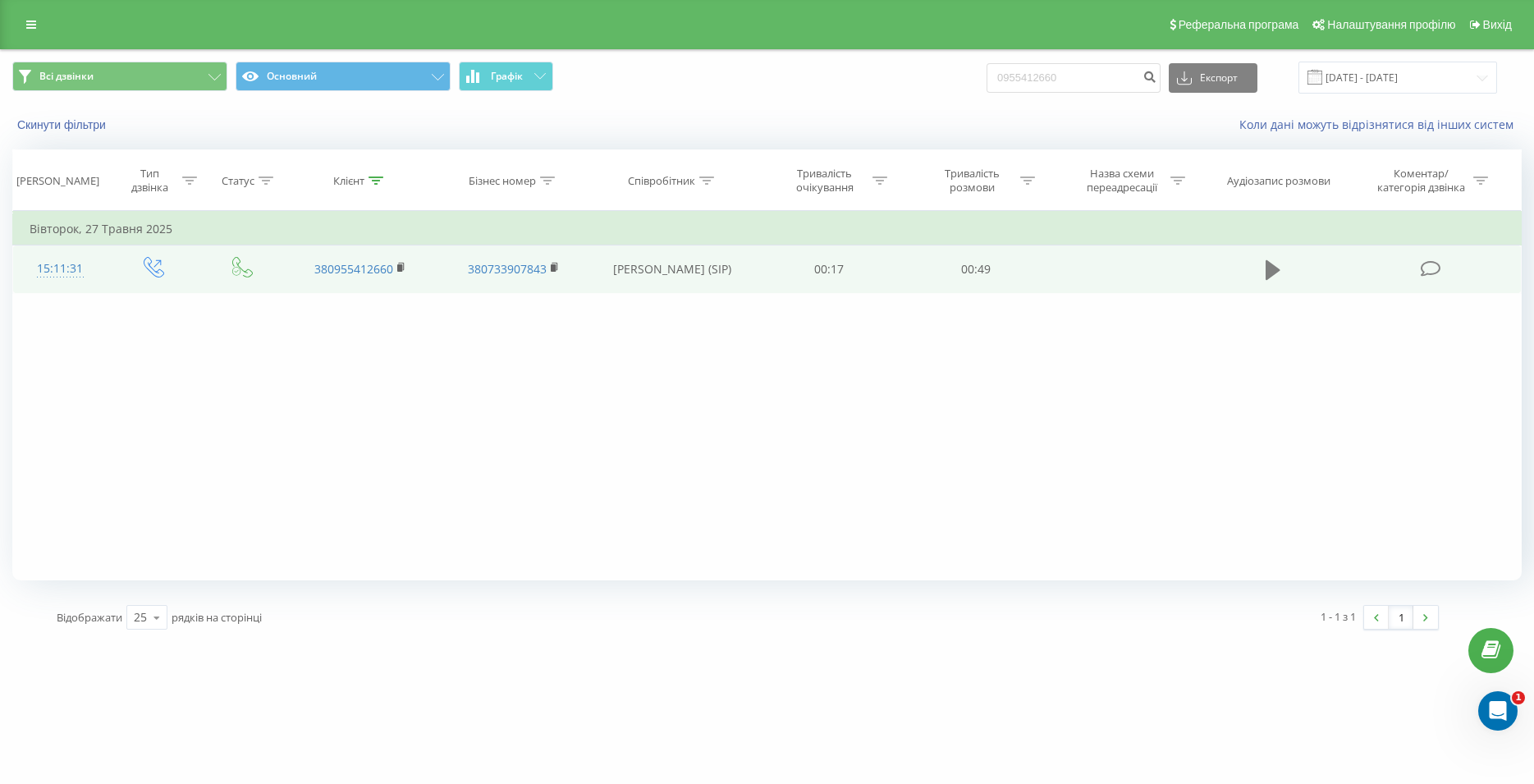
click at [1265, 273] on icon at bounding box center [1273, 270] width 15 height 20
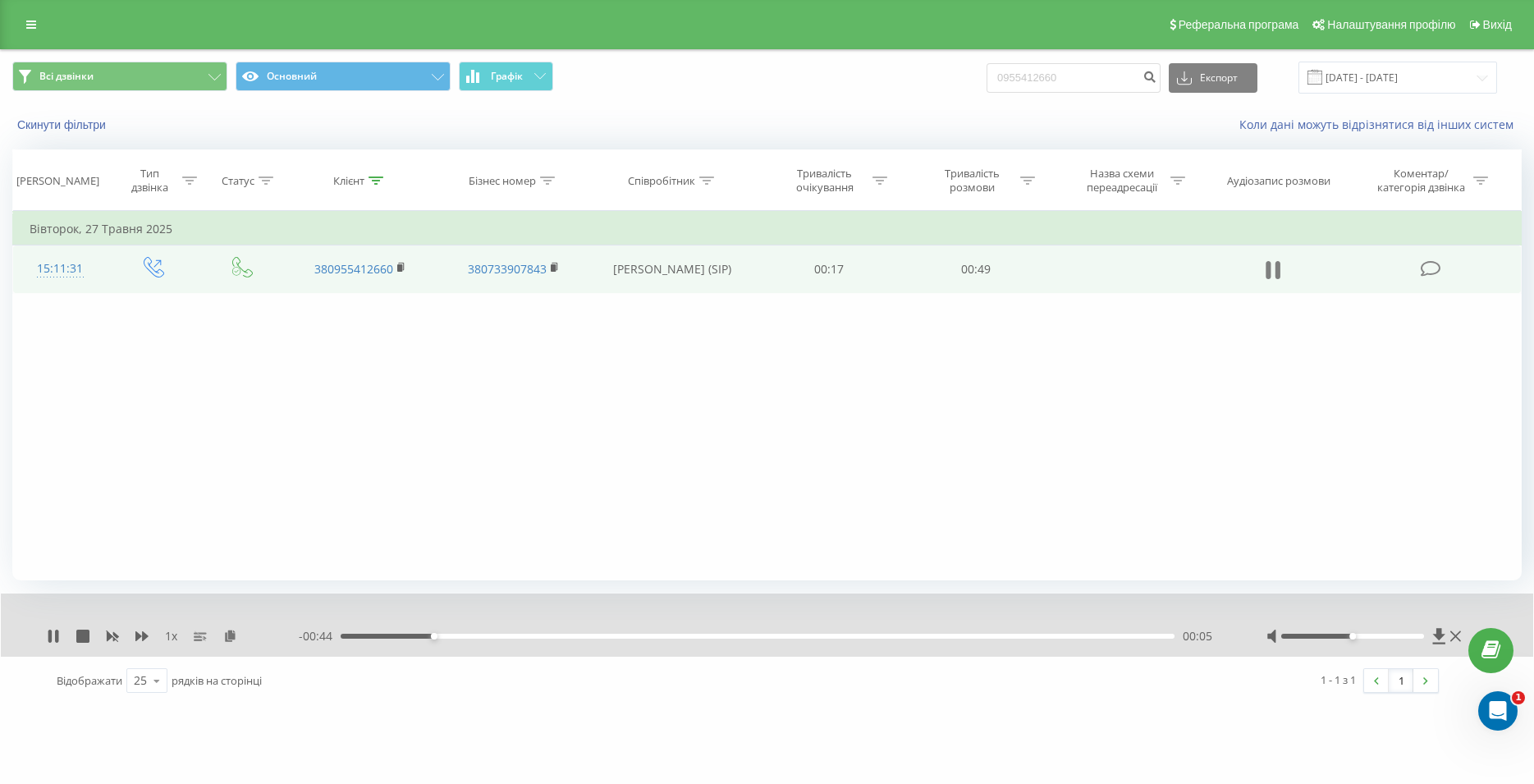
click at [1280, 267] on icon at bounding box center [1278, 270] width 5 height 18
drag, startPoint x: 1045, startPoint y: 66, endPoint x: 972, endPoint y: 69, distance: 73.1
click at [986, 69] on input "0955412660" at bounding box center [1073, 78] width 174 height 30
paste input "066 361 18 55"
type input "066 361 18 55"
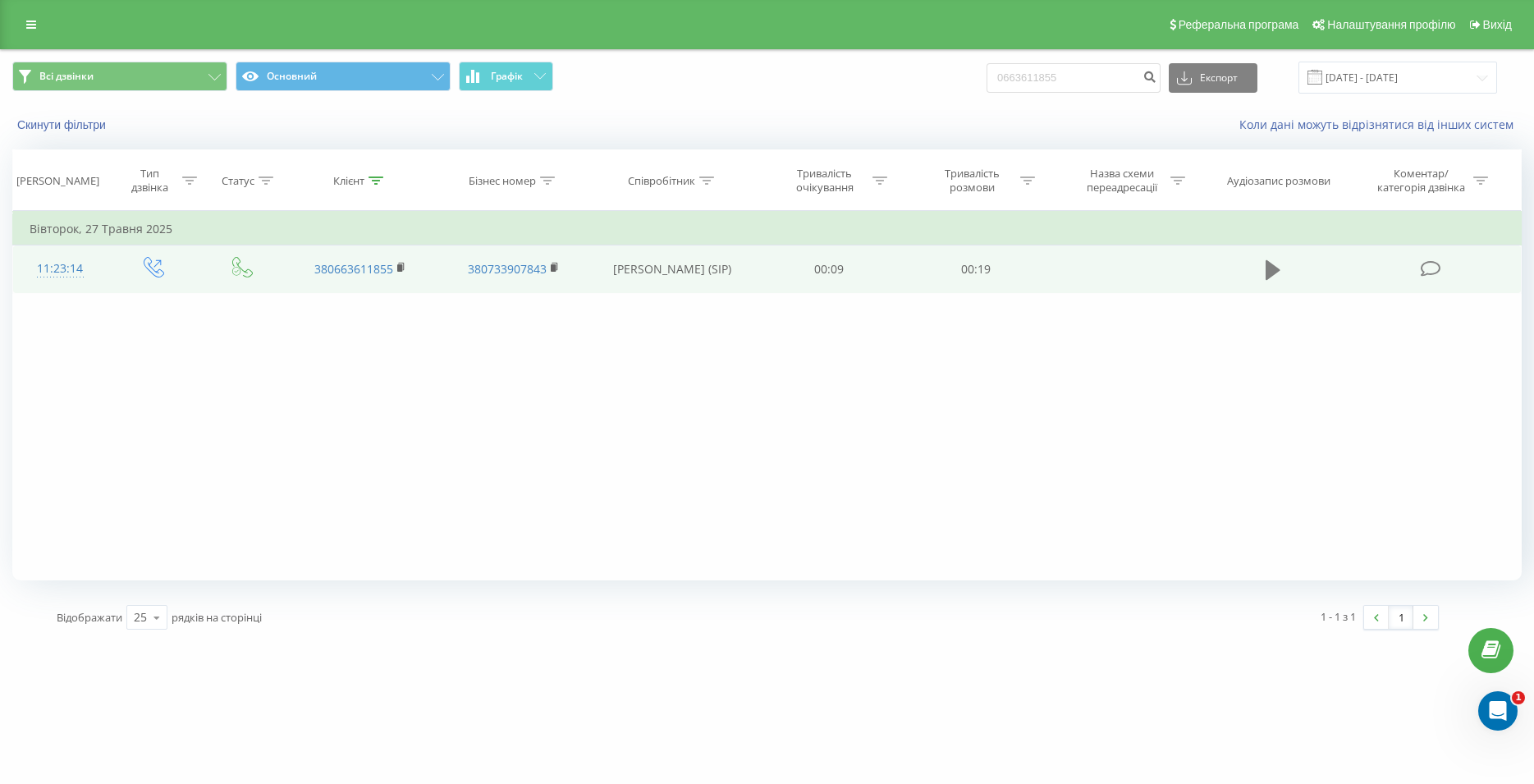
click at [1268, 266] on icon at bounding box center [1273, 270] width 15 height 20
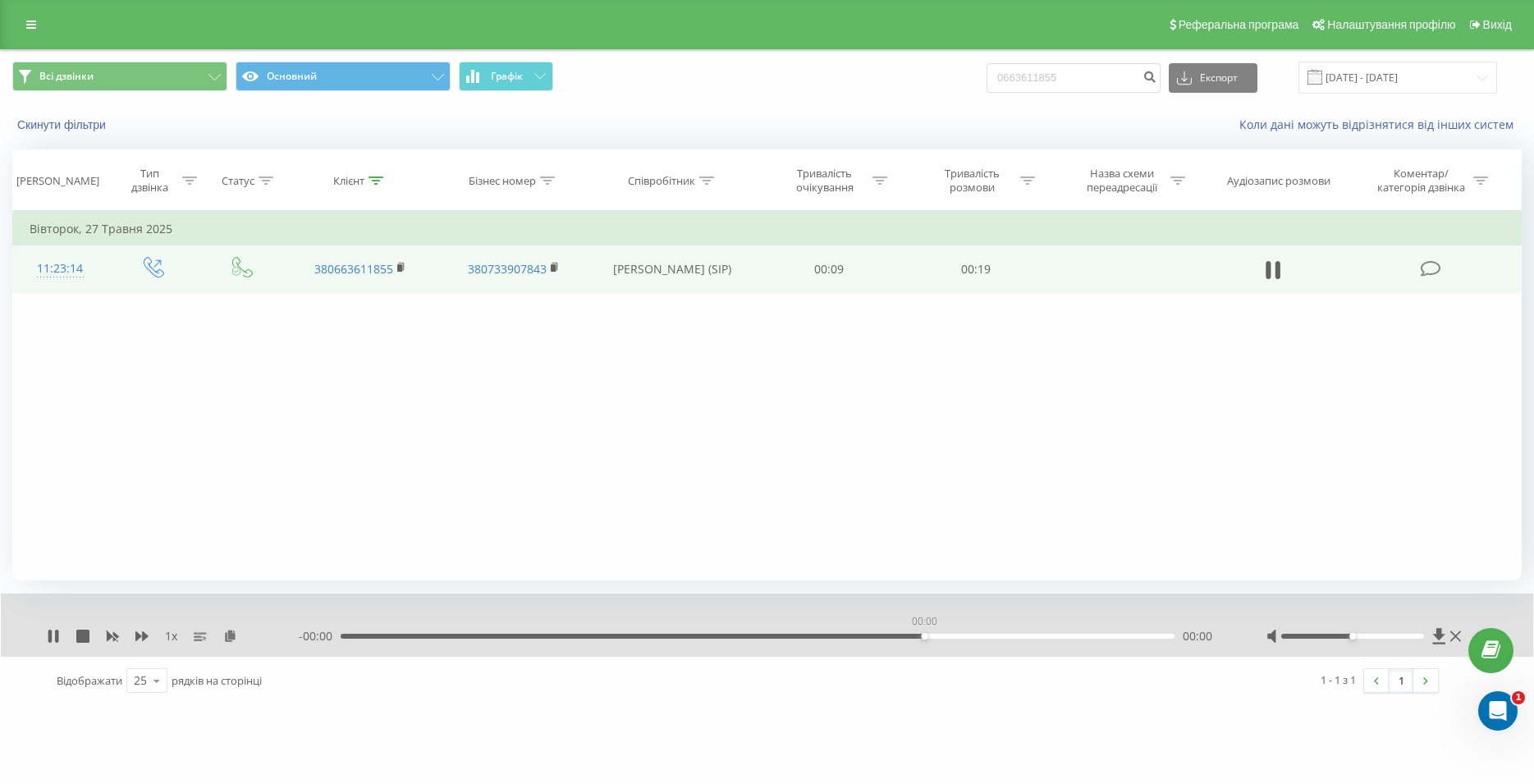
click at [926, 634] on div "- 00:00 00:00 00:00" at bounding box center [762, 636] width 927 height 17
drag, startPoint x: 1089, startPoint y: 90, endPoint x: 941, endPoint y: 81, distance: 148.3
click at [986, 81] on input "0663611855" at bounding box center [1073, 78] width 174 height 30
paste input "098 228 97 27"
type input "098 228 97 27"
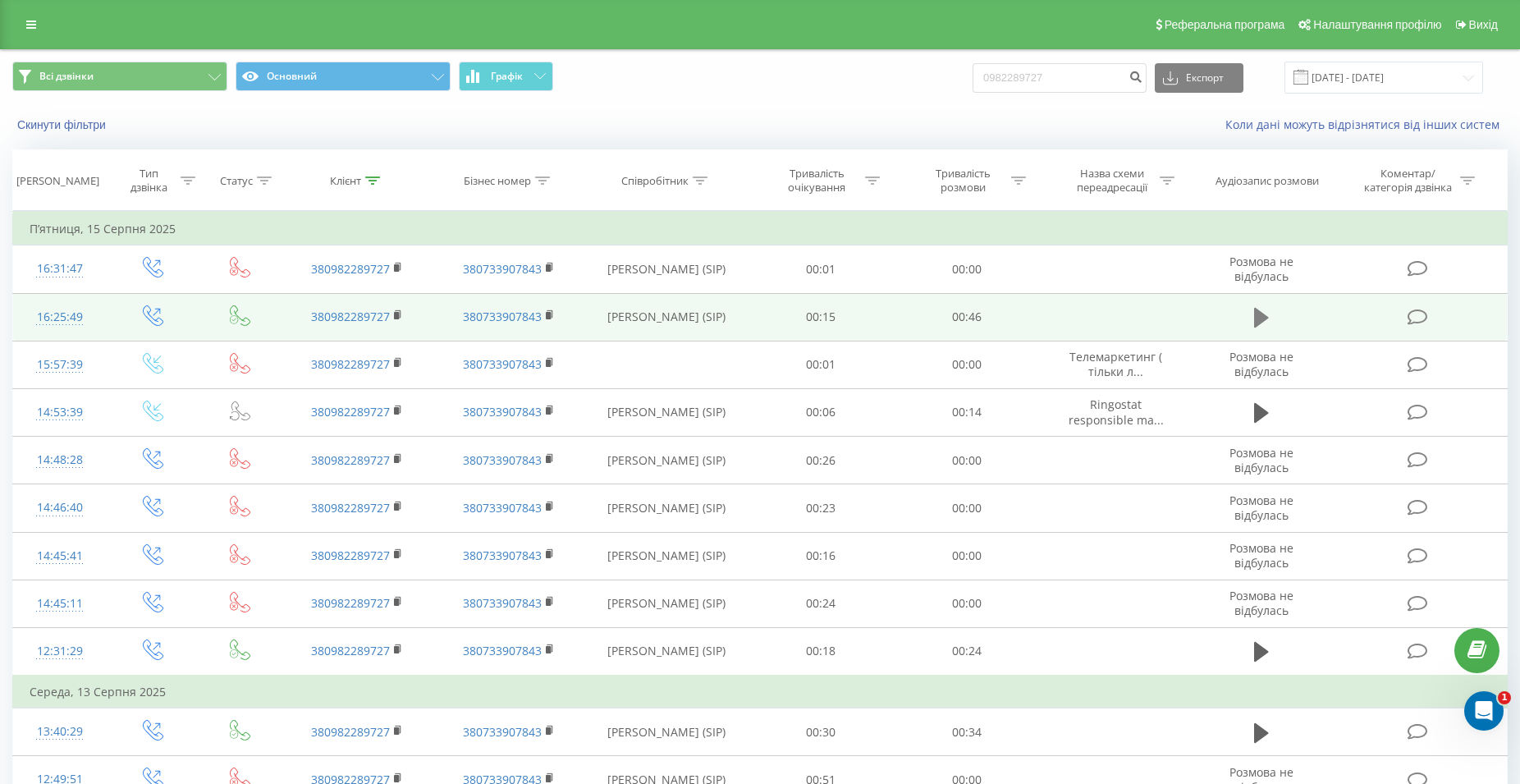
click at [1259, 317] on icon at bounding box center [1261, 317] width 15 height 20
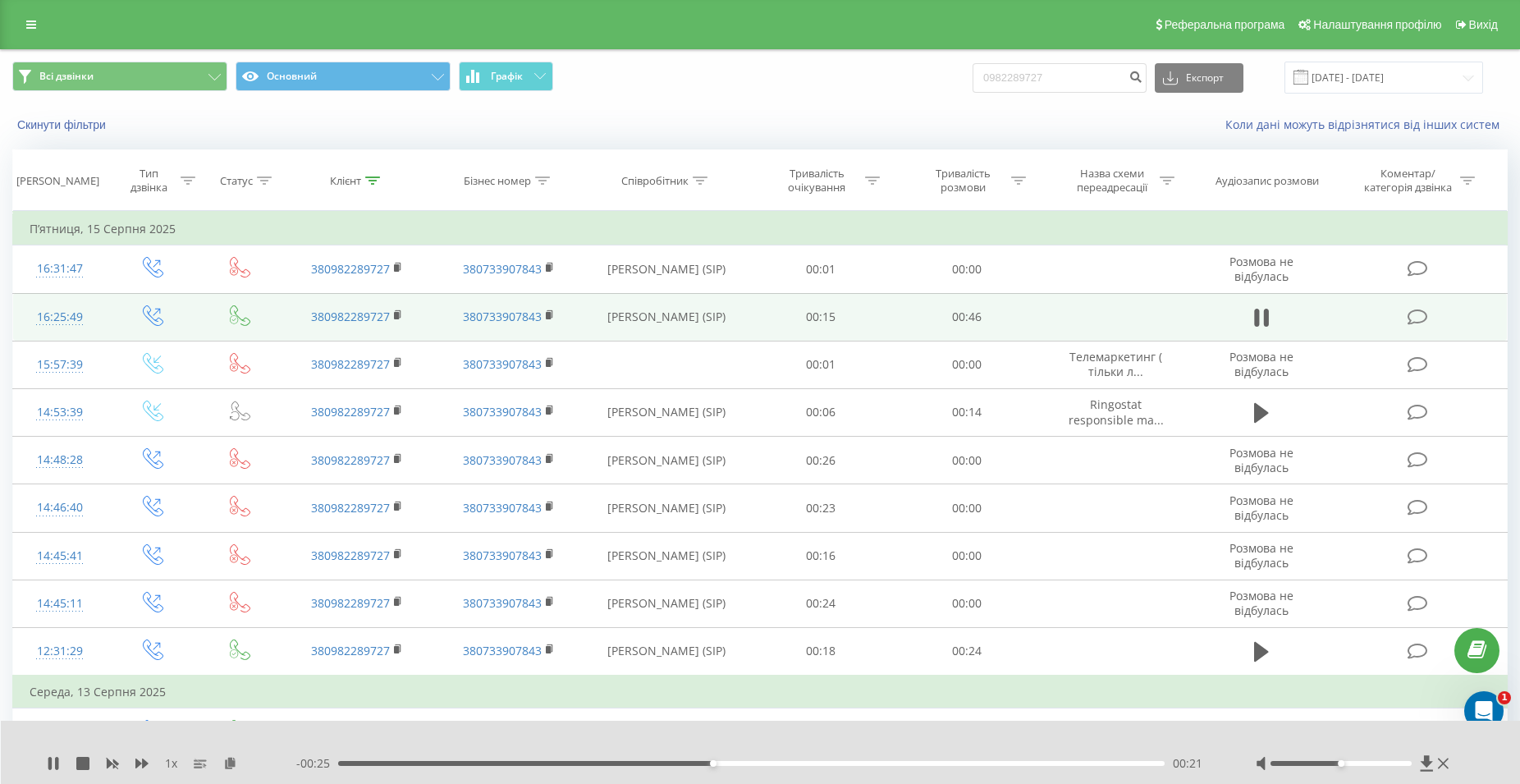
click at [1244, 319] on td at bounding box center [1261, 317] width 140 height 47
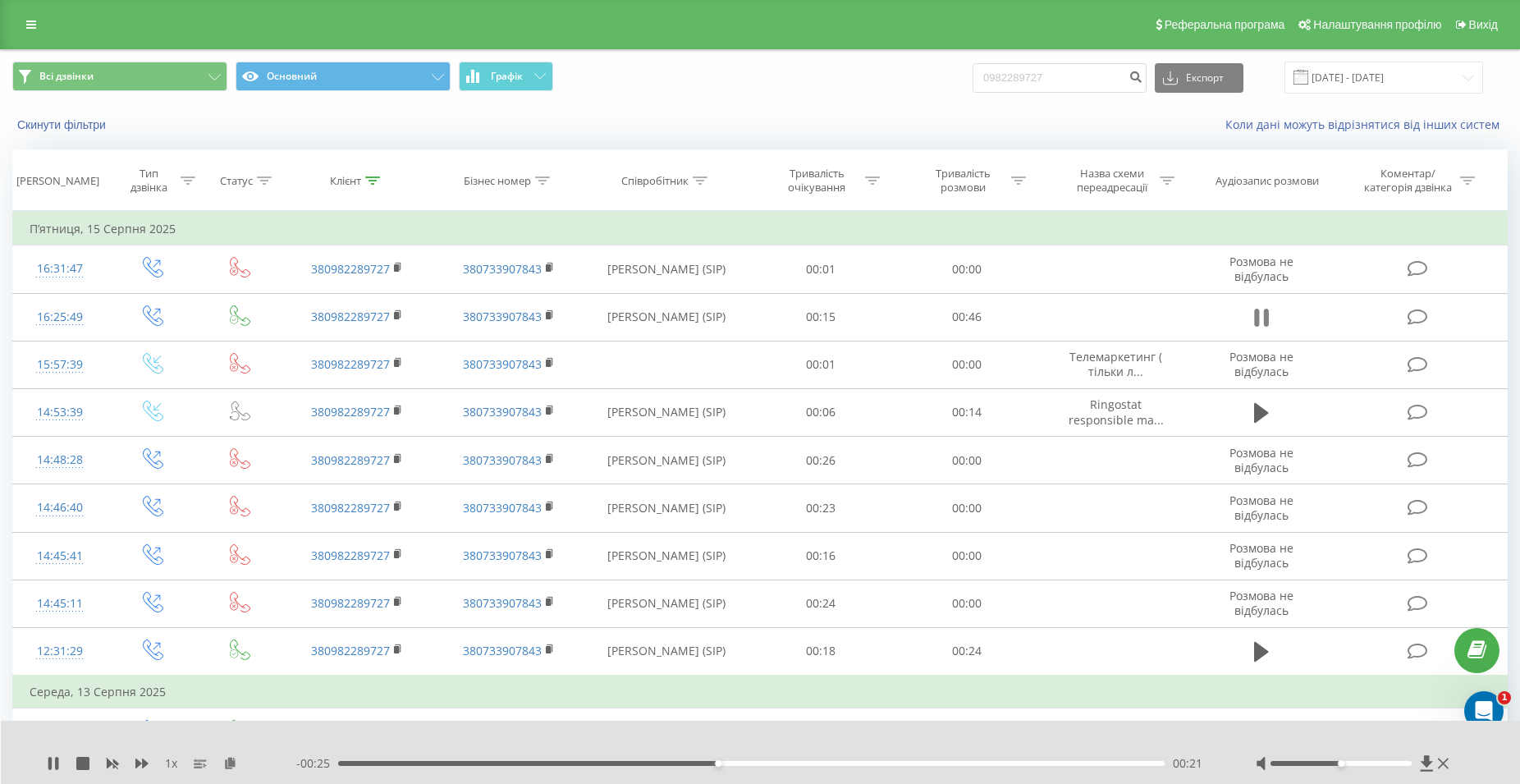
click at [1256, 317] on icon at bounding box center [1257, 317] width 5 height 18
drag, startPoint x: 1078, startPoint y: 75, endPoint x: 961, endPoint y: 82, distance: 117.2
click at [972, 82] on input "0982289727" at bounding box center [1059, 78] width 174 height 30
paste input "095 686 59 00"
type input "095 686 59 00"
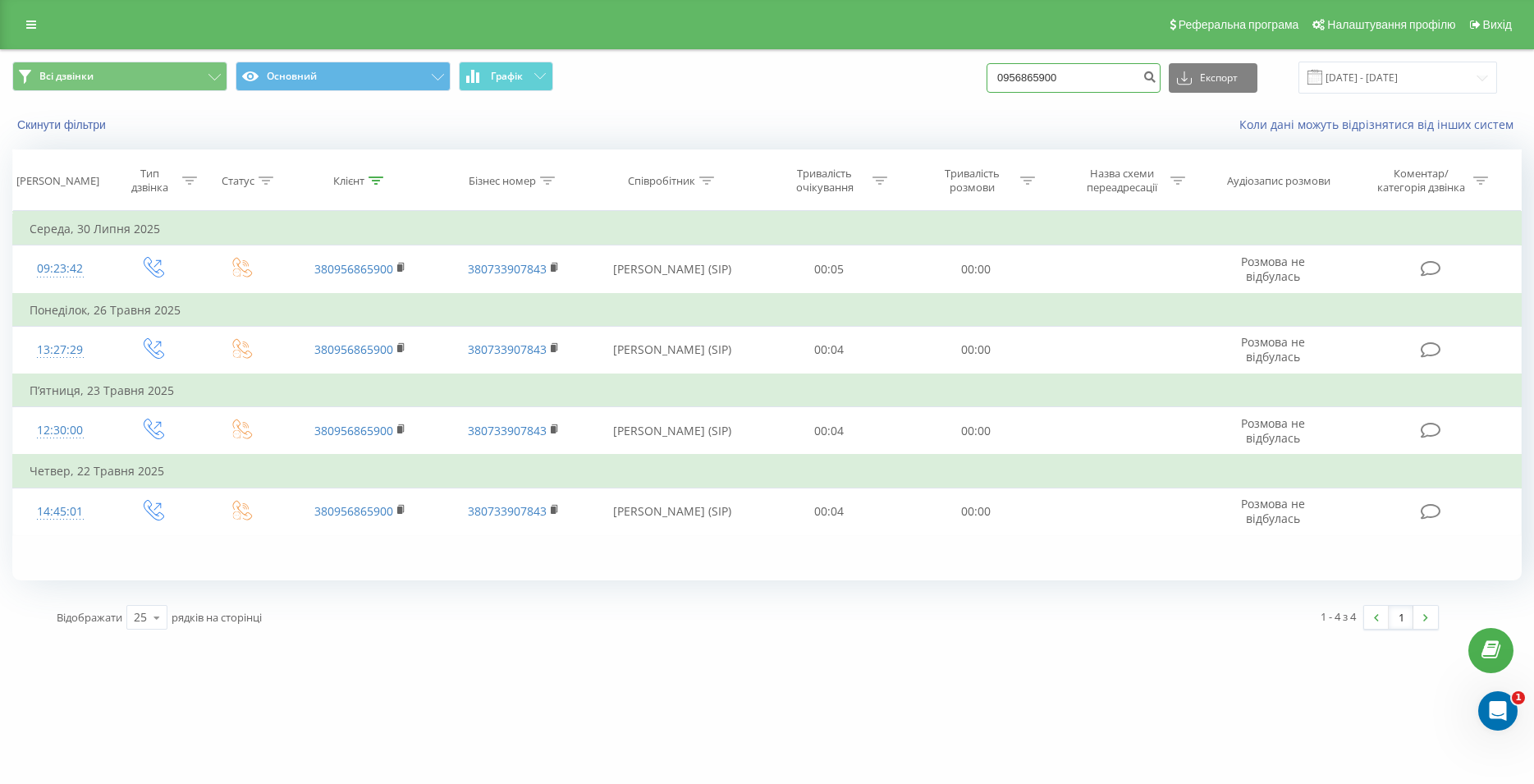
drag, startPoint x: 1026, startPoint y: 70, endPoint x: 995, endPoint y: 70, distance: 31.0
click at [995, 70] on input "0956865900" at bounding box center [1073, 78] width 174 height 30
paste input "096 903 01 93"
type input "096 903 01 93"
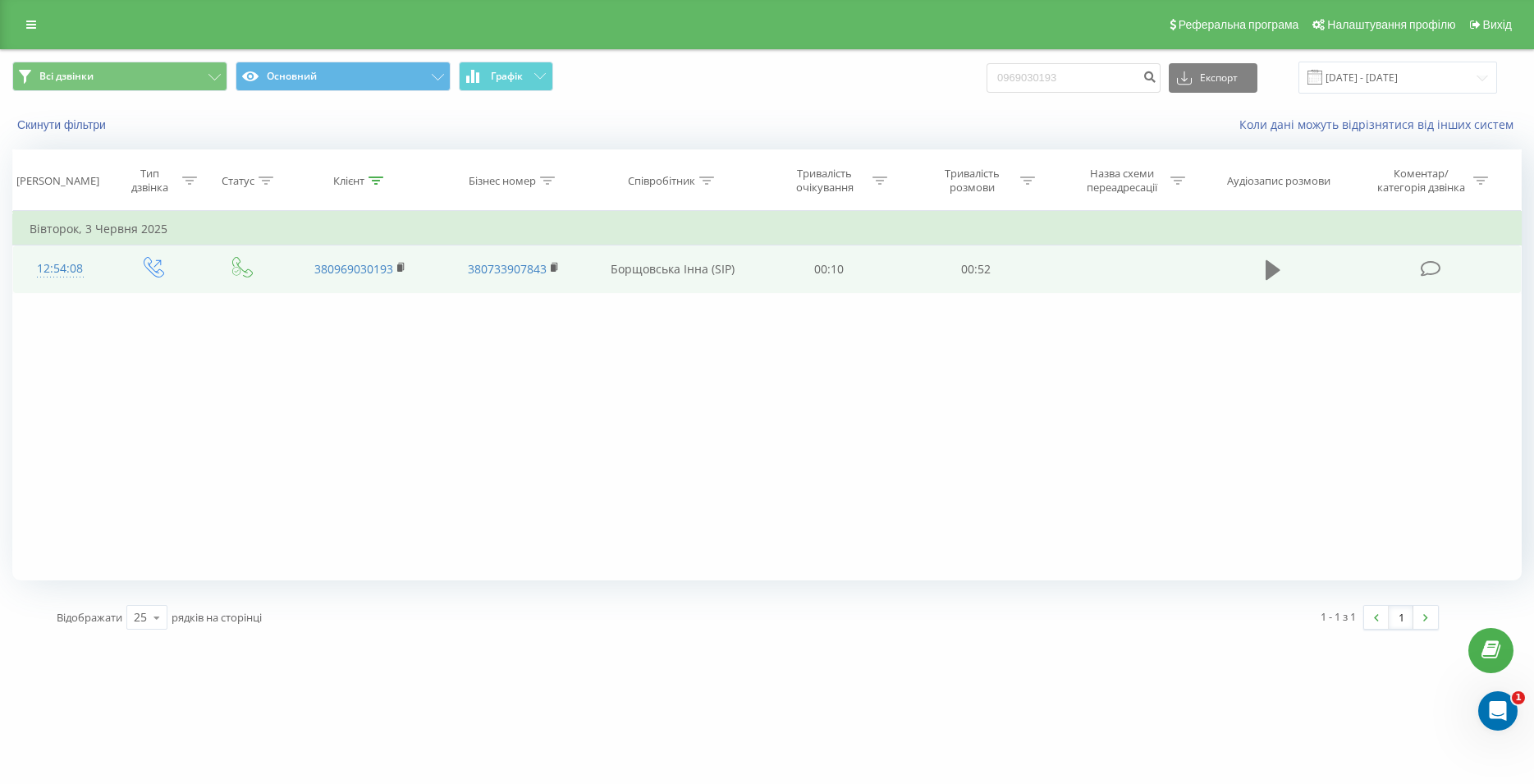
click at [1271, 272] on icon at bounding box center [1273, 270] width 15 height 20
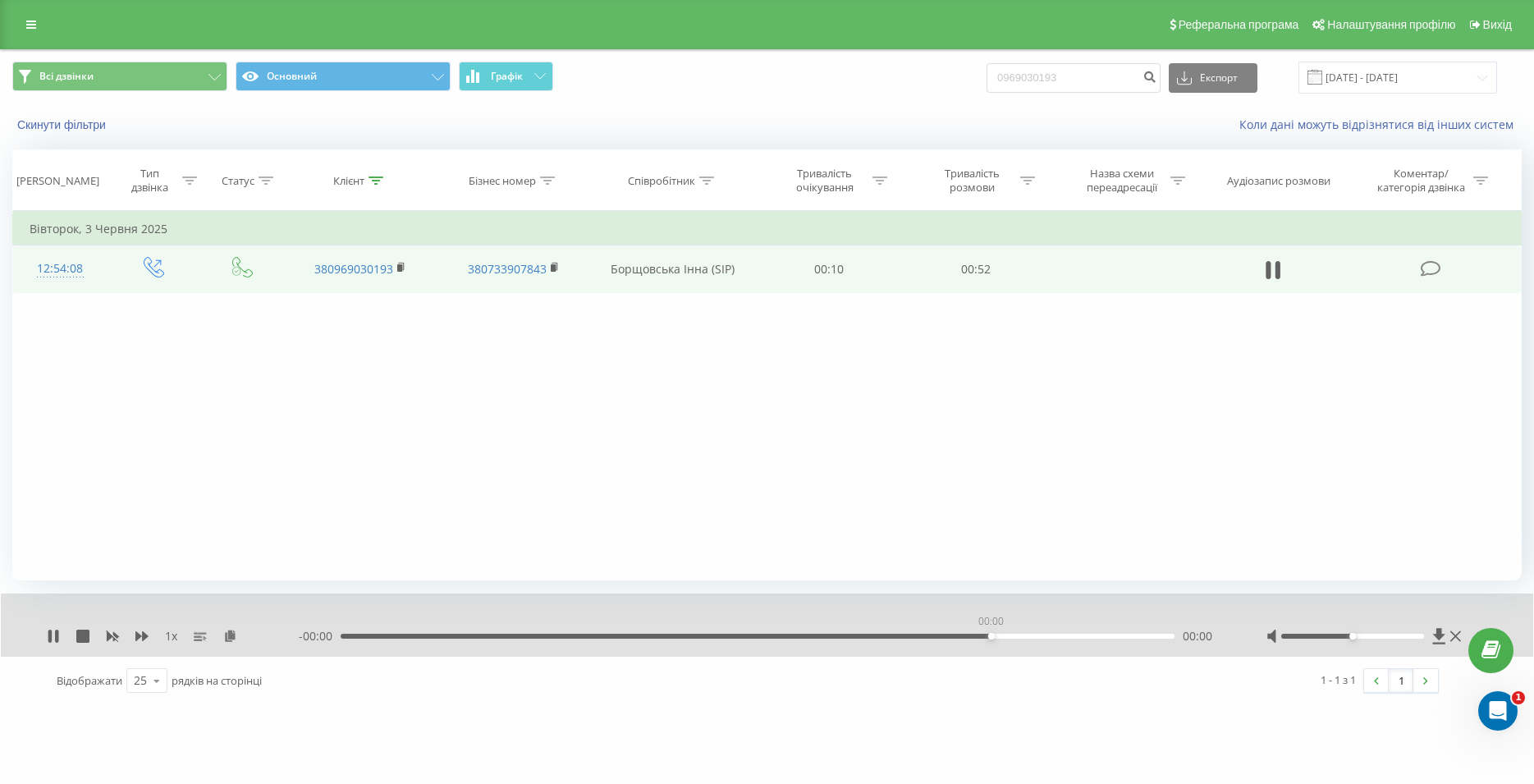
click at [990, 636] on div "00:00" at bounding box center [757, 636] width 834 height 5
drag, startPoint x: 995, startPoint y: 79, endPoint x: 967, endPoint y: 82, distance: 28.2
click at [986, 82] on input "0969030193" at bounding box center [1073, 78] width 174 height 30
paste input "095 686 59 00"
type input "095 686 59 00"
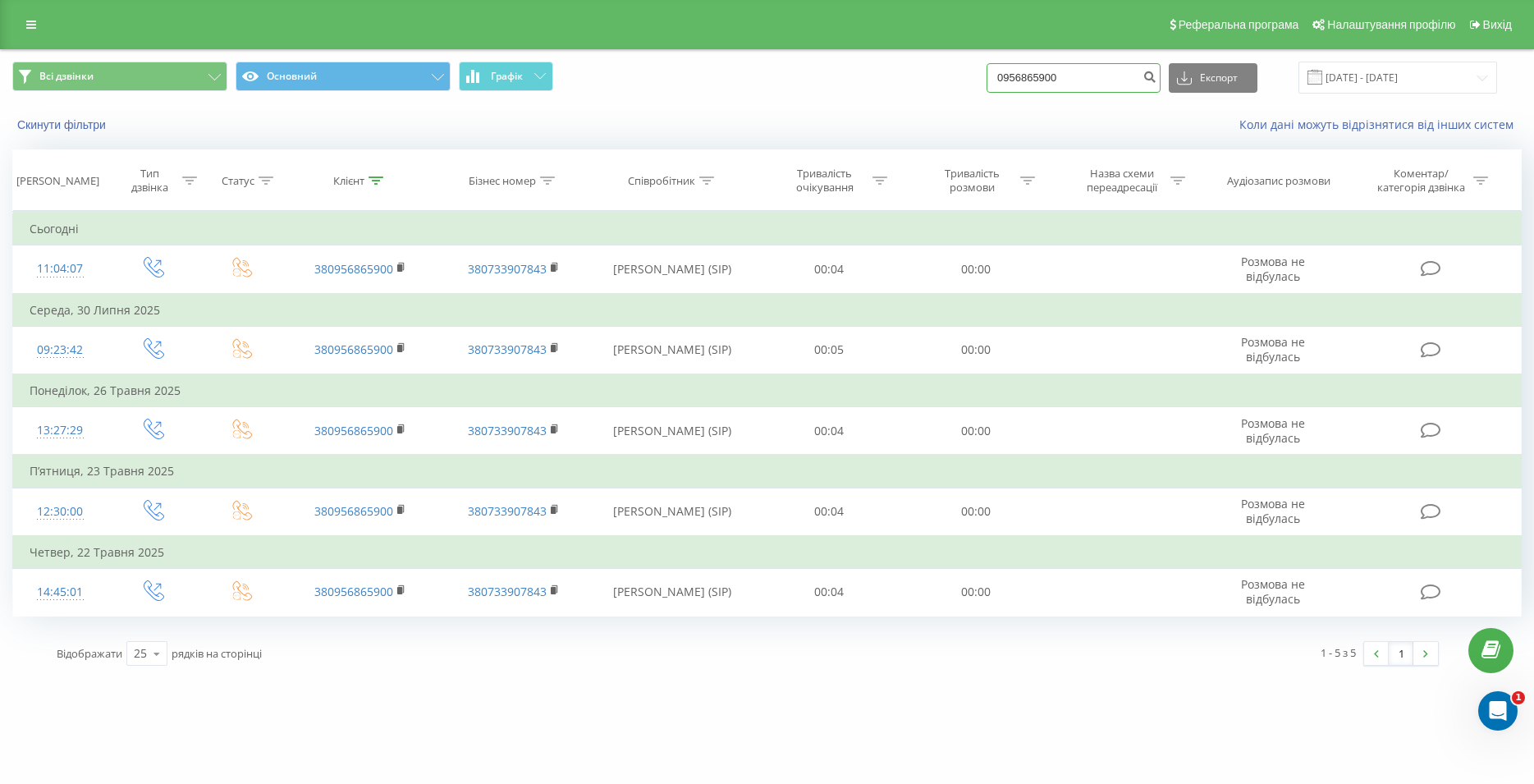
drag, startPoint x: 985, startPoint y: 75, endPoint x: 976, endPoint y: 76, distance: 9.1
click at [986, 76] on input "0956865900" at bounding box center [1073, 78] width 174 height 30
paste input "068 602 96 54"
type input "068 602 96 54"
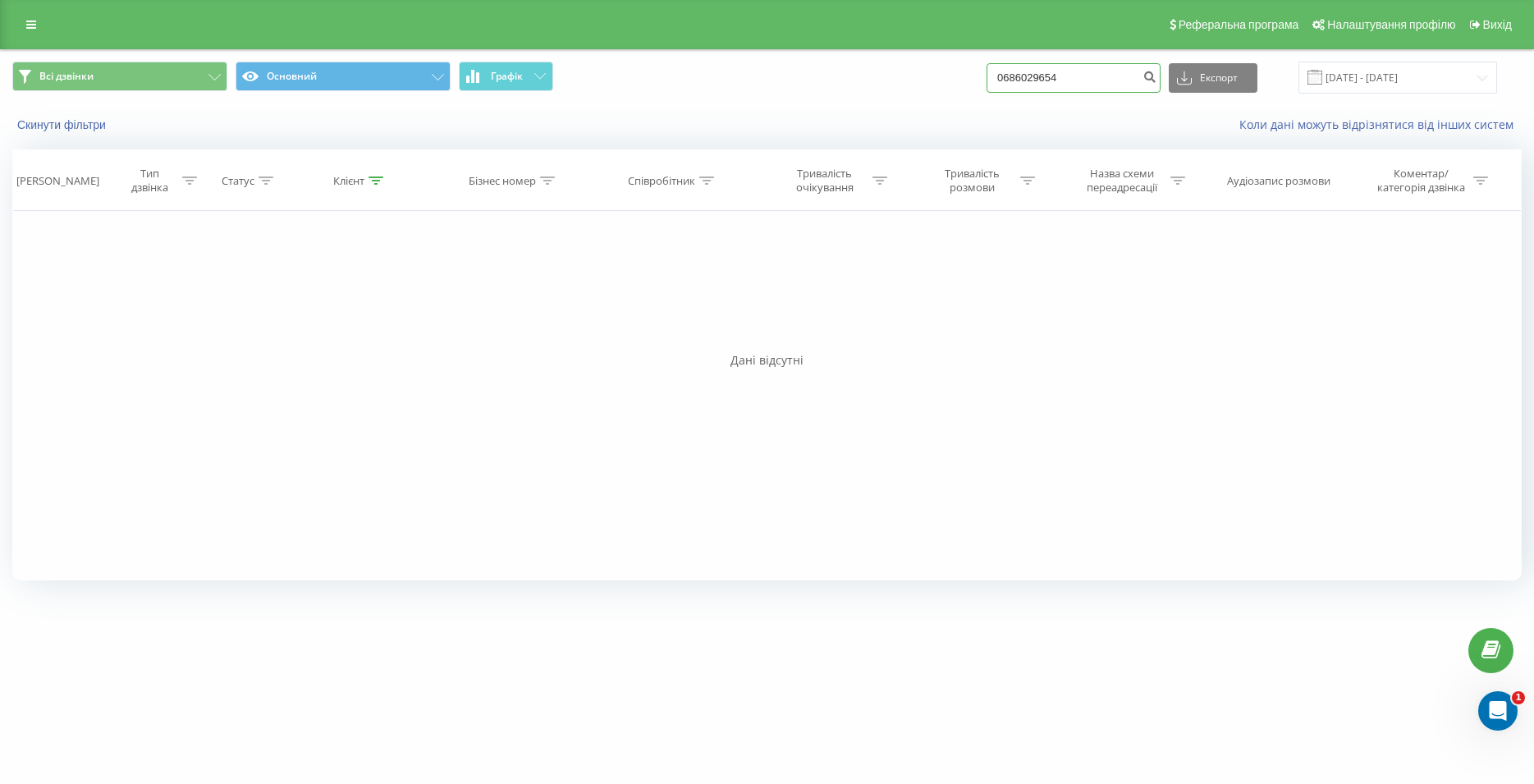
drag, startPoint x: 1066, startPoint y: 75, endPoint x: 989, endPoint y: 80, distance: 77.2
click at [989, 80] on input "0686029654" at bounding box center [1073, 78] width 174 height 30
paste input "068 777 68 03"
type input "068 777 68 03"
drag, startPoint x: 1102, startPoint y: 80, endPoint x: 996, endPoint y: 83, distance: 106.0
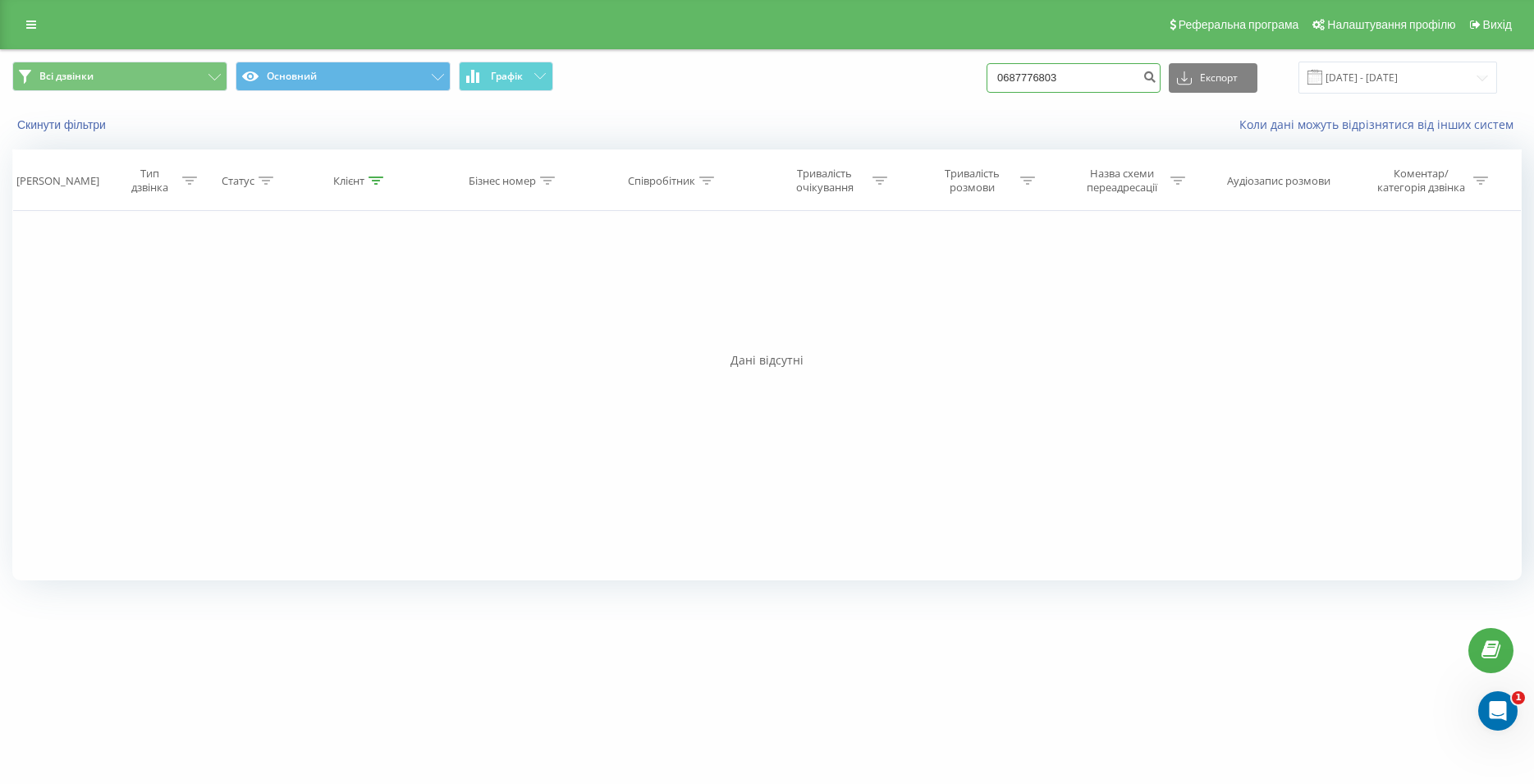
click at [996, 83] on input "0687776803" at bounding box center [1073, 78] width 174 height 30
paste input "067 564 72 55"
type input "067 564 72 55"
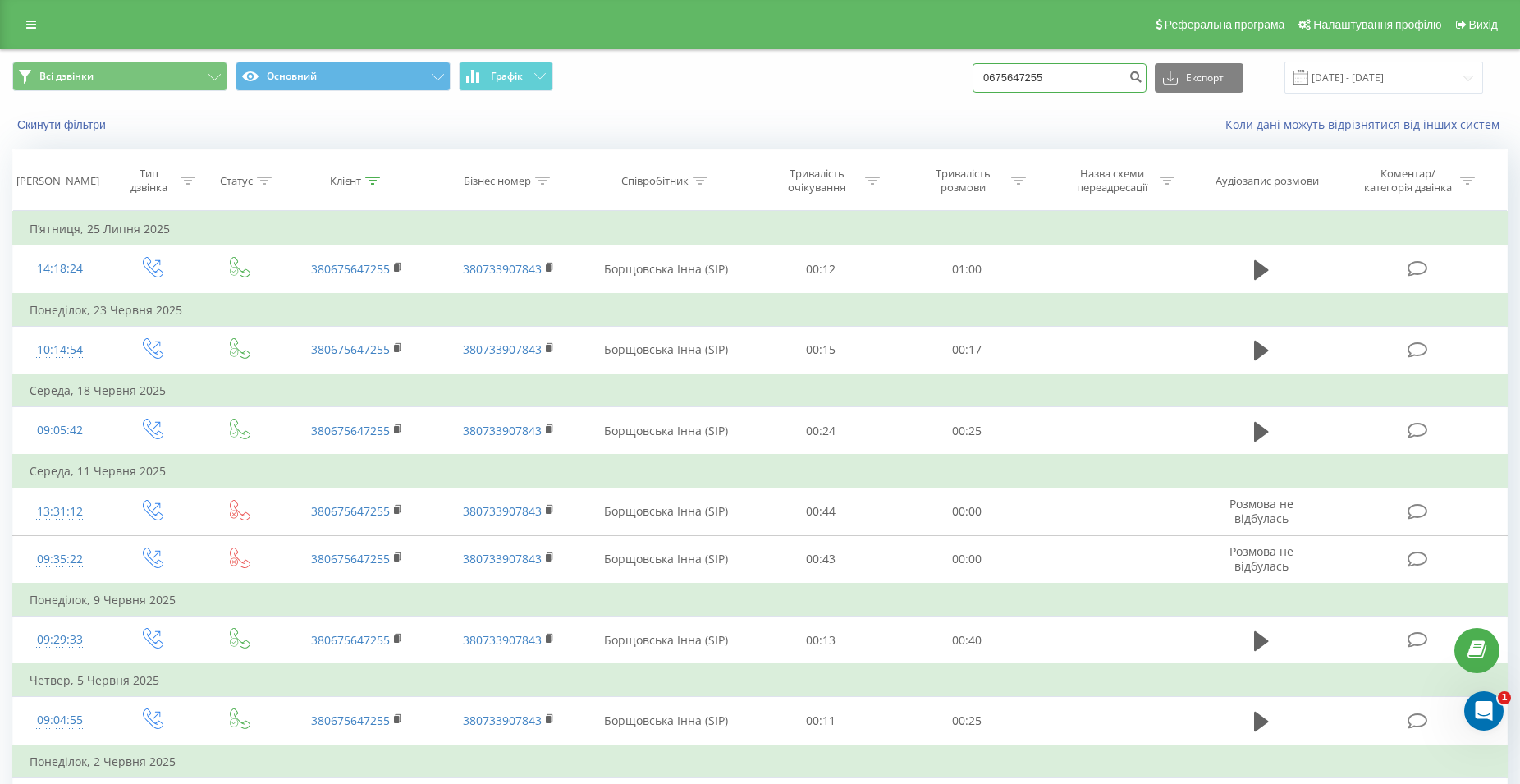
drag, startPoint x: 1059, startPoint y: 76, endPoint x: 975, endPoint y: 76, distance: 84.0
click at [975, 76] on input "0675647255" at bounding box center [1059, 78] width 174 height 30
paste input "066 408 88 59"
type input "066 408 88 59"
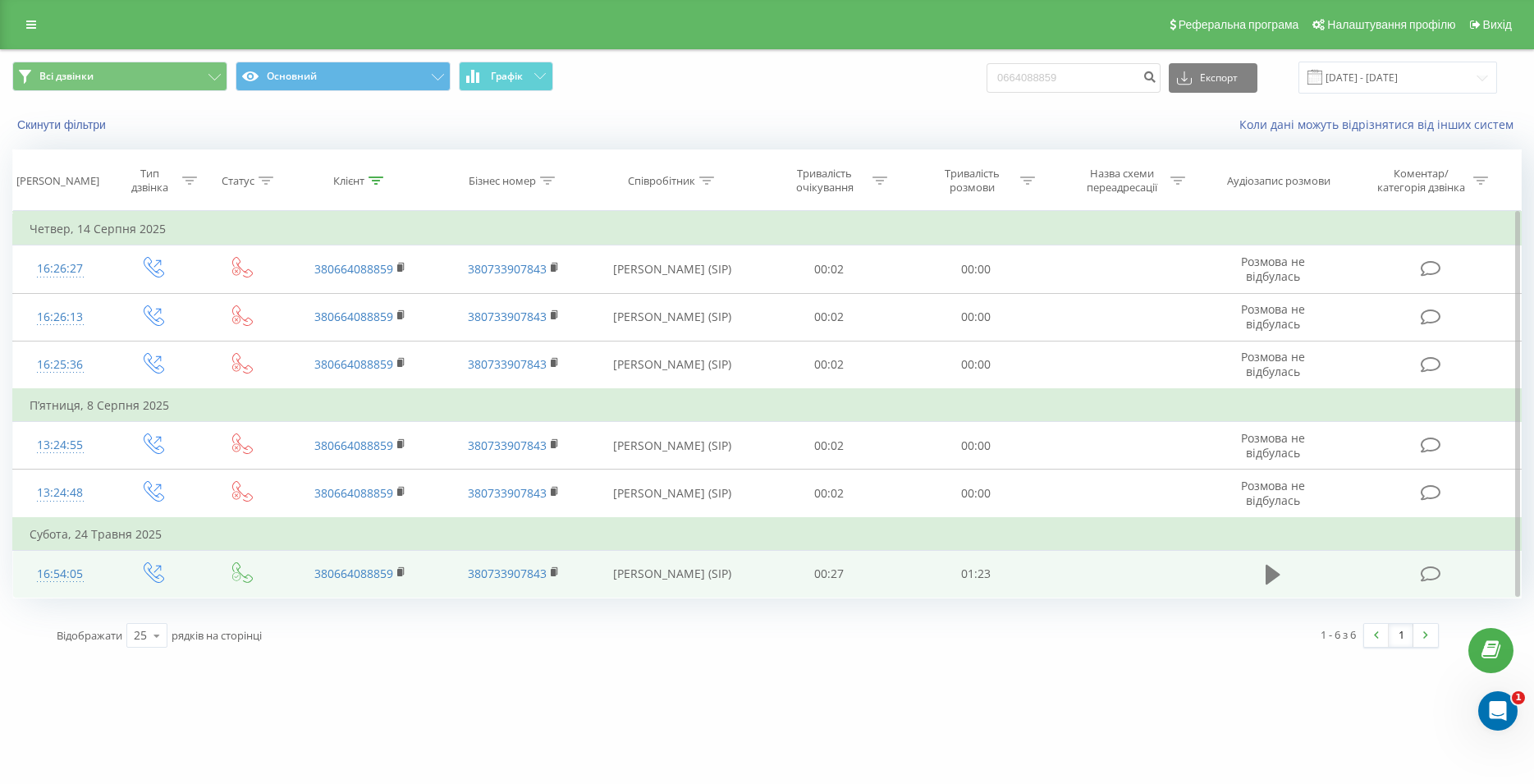
click at [1266, 582] on icon at bounding box center [1273, 574] width 15 height 20
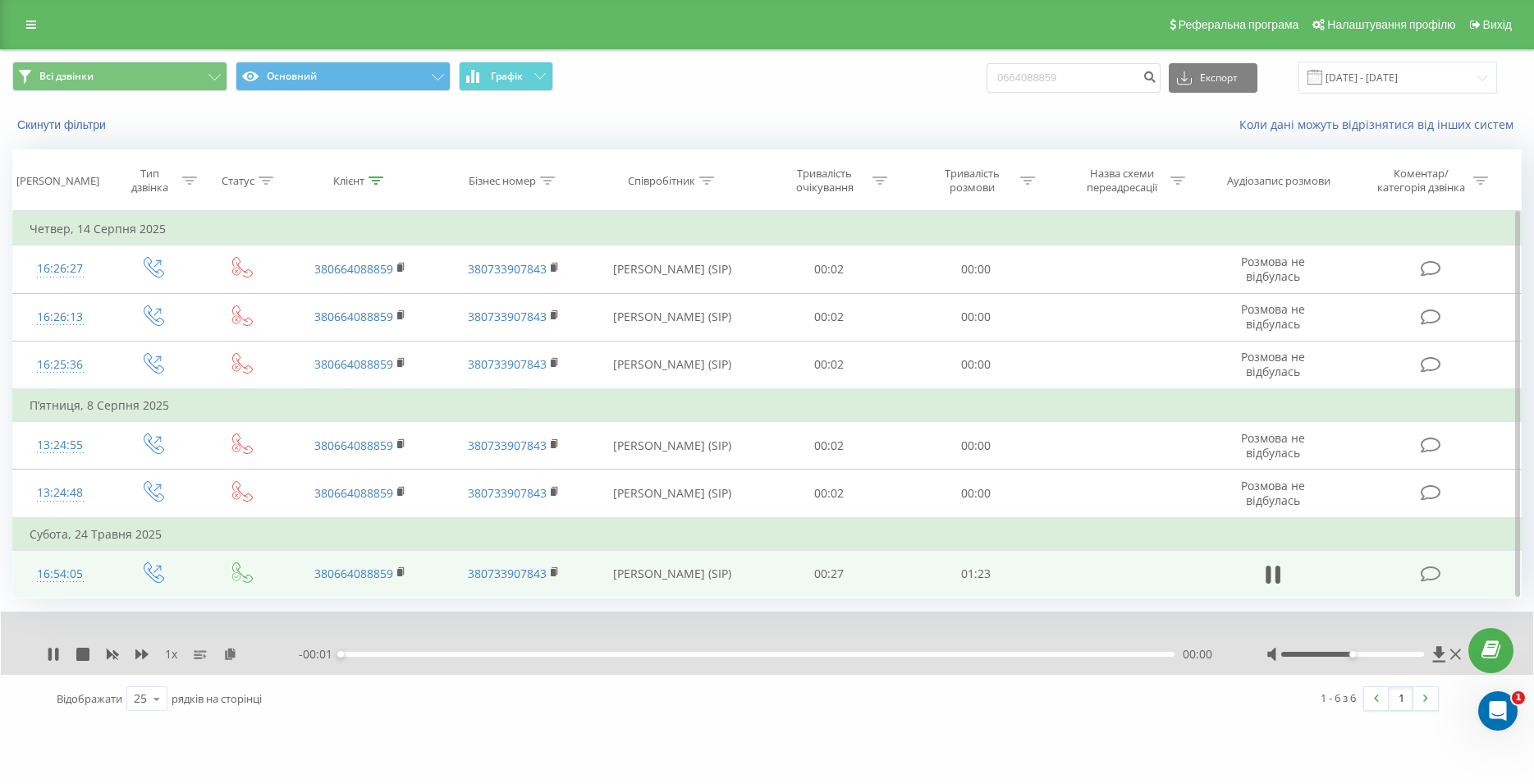
click at [821, 662] on div "- 00:01 00:00 00:00" at bounding box center [762, 654] width 927 height 17
click at [825, 659] on div "- 01:23 00:00 00:00" at bounding box center [762, 654] width 927 height 17
click at [834, 653] on div "00:49" at bounding box center [757, 654] width 834 height 5
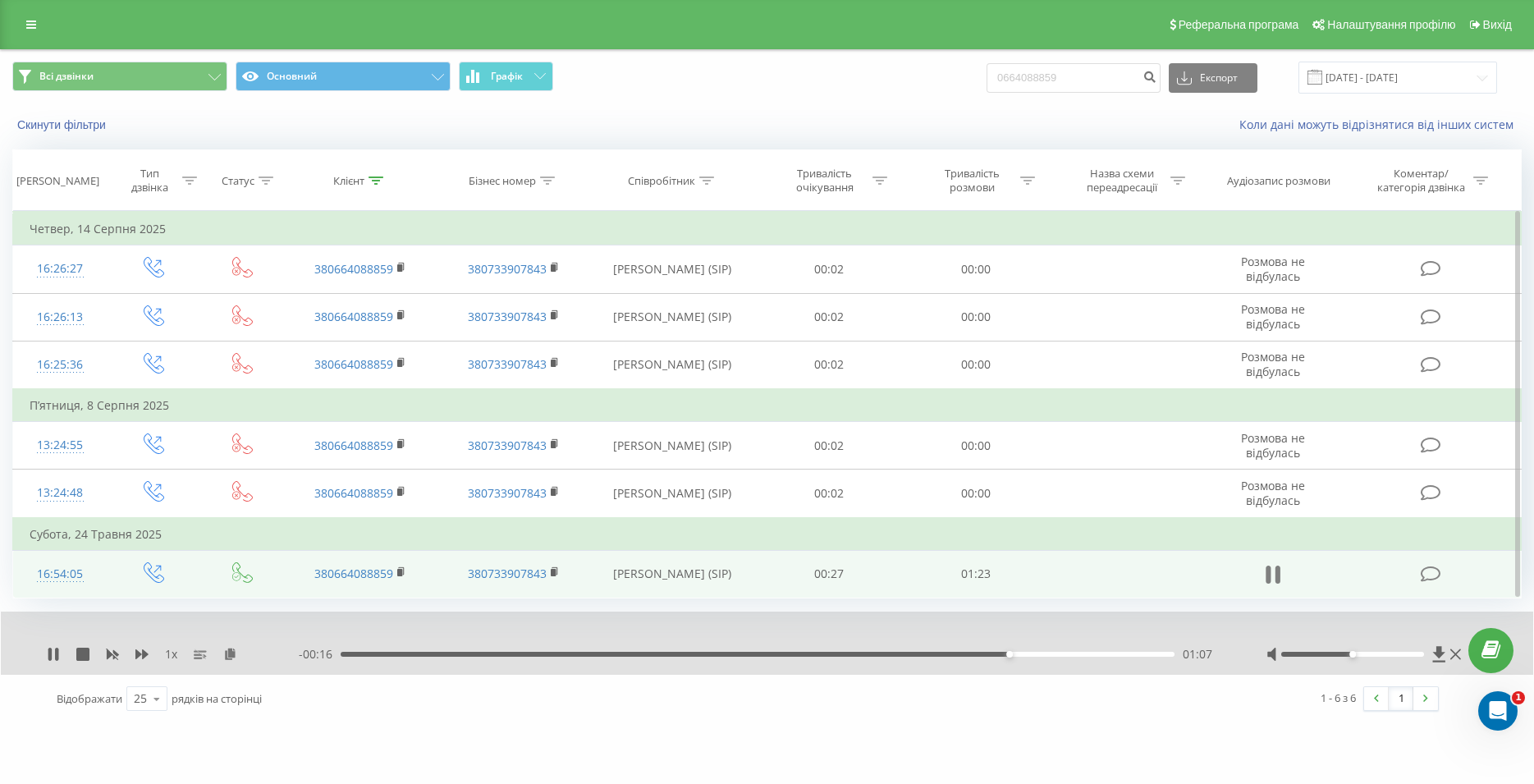
click at [1272, 572] on icon at bounding box center [1273, 574] width 15 height 23
drag, startPoint x: 1091, startPoint y: 81, endPoint x: 1004, endPoint y: 71, distance: 87.6
click at [1004, 71] on input "0664088859" at bounding box center [1073, 78] width 174 height 30
paste input "099 356 42 20"
type input "099 356 42 20"
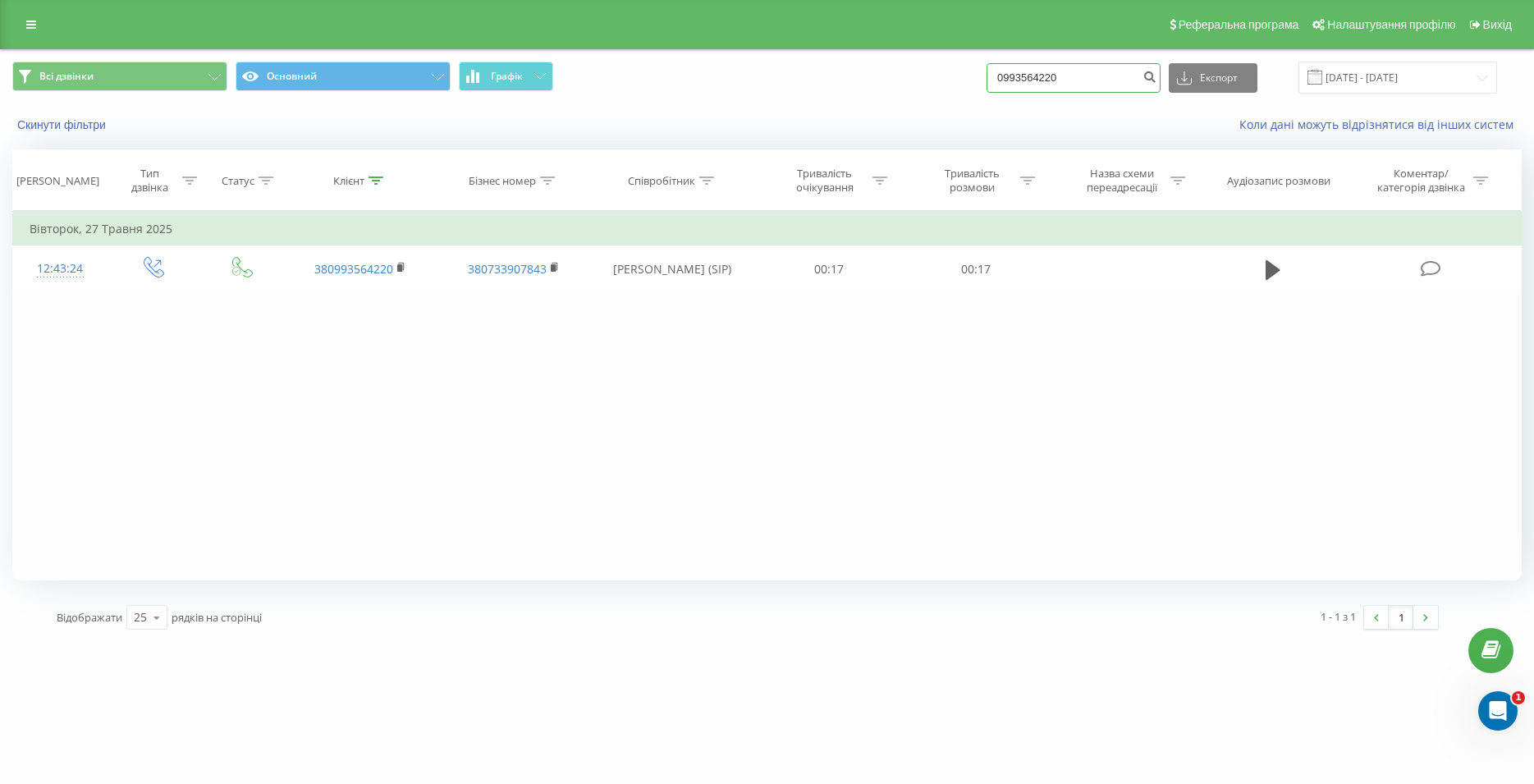
drag, startPoint x: 1097, startPoint y: 80, endPoint x: 1015, endPoint y: 76, distance: 82.1
click at [1015, 76] on input "0993564220" at bounding box center [1073, 78] width 174 height 30
paste input "093 781 76 73"
type input "093 781 76 73"
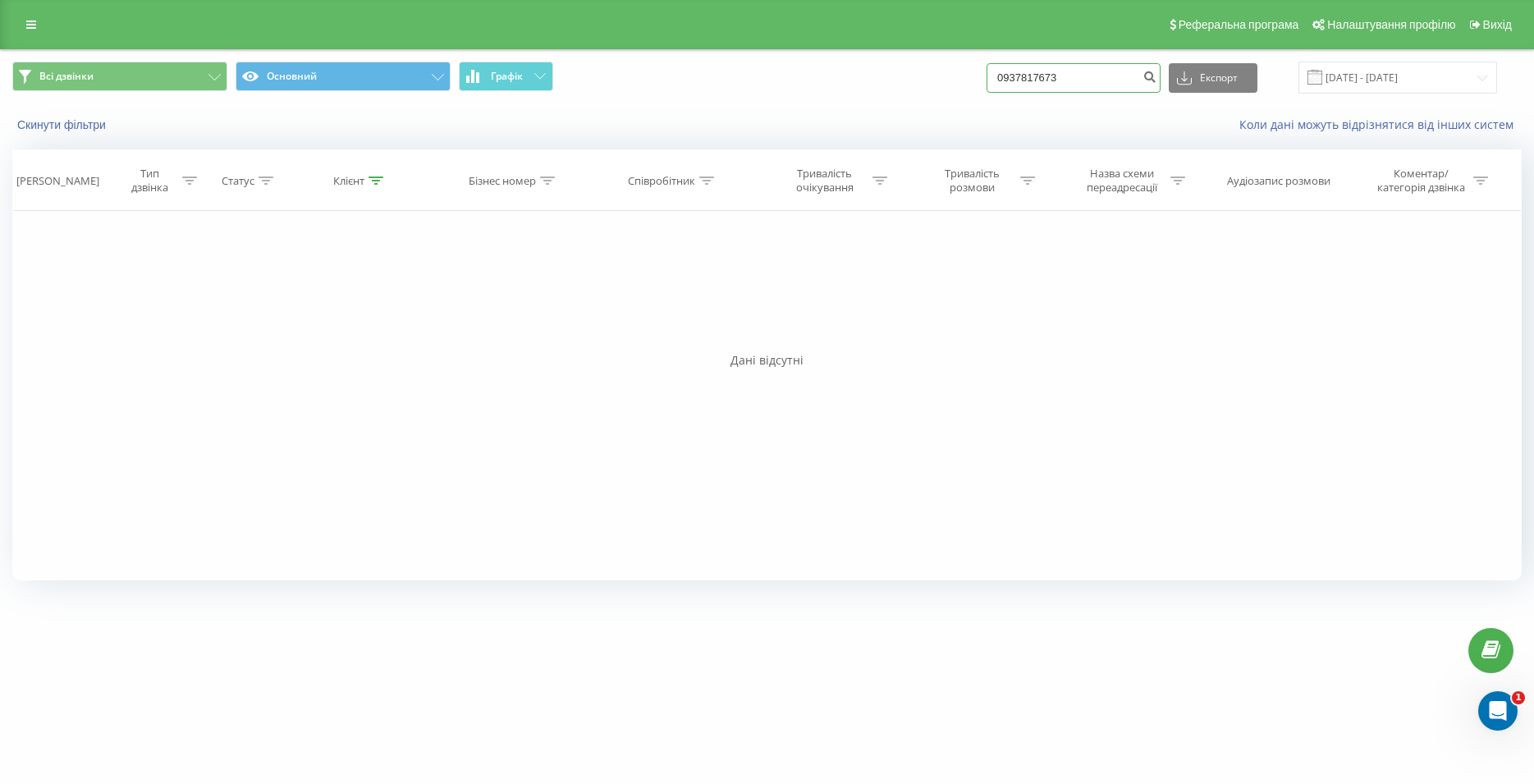
drag, startPoint x: 1090, startPoint y: 85, endPoint x: 987, endPoint y: 85, distance: 103.0
click at [987, 85] on input "0937817673" at bounding box center [1073, 78] width 174 height 30
paste input "099 942 13 33"
type input "099 942 13 33"
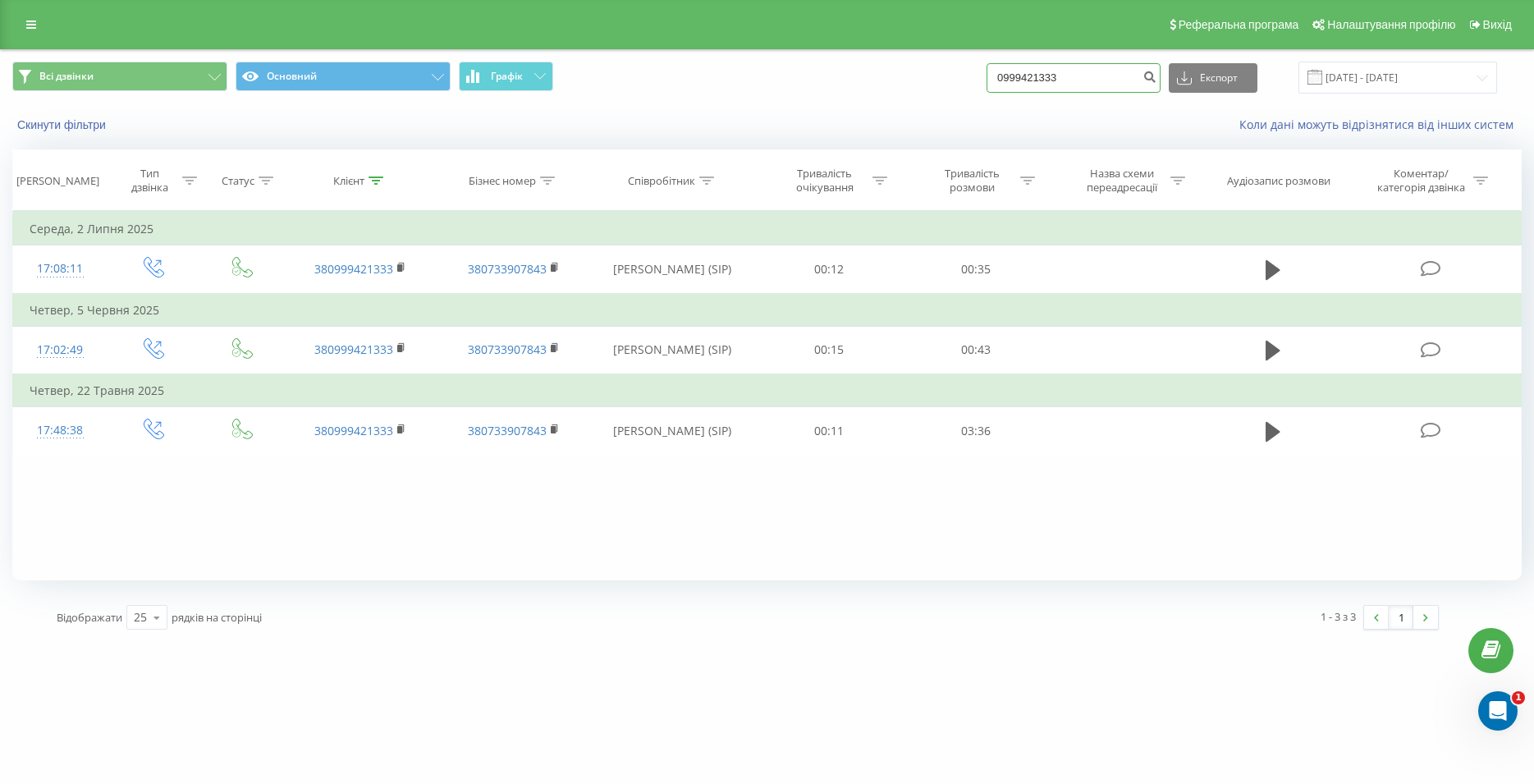
drag, startPoint x: 1067, startPoint y: 73, endPoint x: 962, endPoint y: 78, distance: 105.1
click at [986, 78] on input "0999421333" at bounding box center [1073, 78] width 174 height 30
paste input "067 430 38 33"
type input "067 430 38 33"
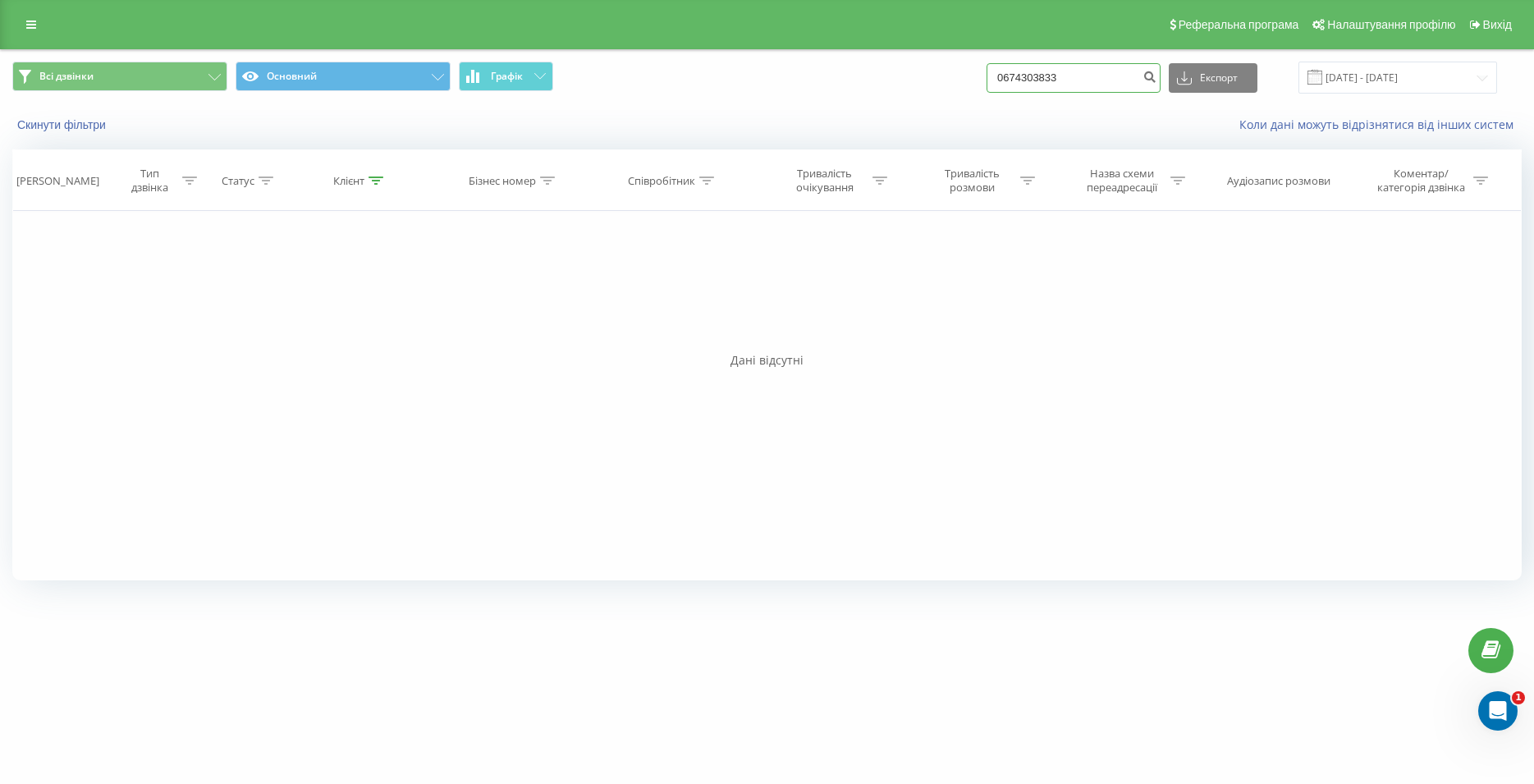
drag, startPoint x: 1080, startPoint y: 78, endPoint x: 937, endPoint y: 84, distance: 143.1
click at [986, 84] on input "0674303833" at bounding box center [1073, 78] width 174 height 30
paste input "067 155 24 39"
type input "067 155 24 39"
drag, startPoint x: 1001, startPoint y: 76, endPoint x: 969, endPoint y: 80, distance: 32.2
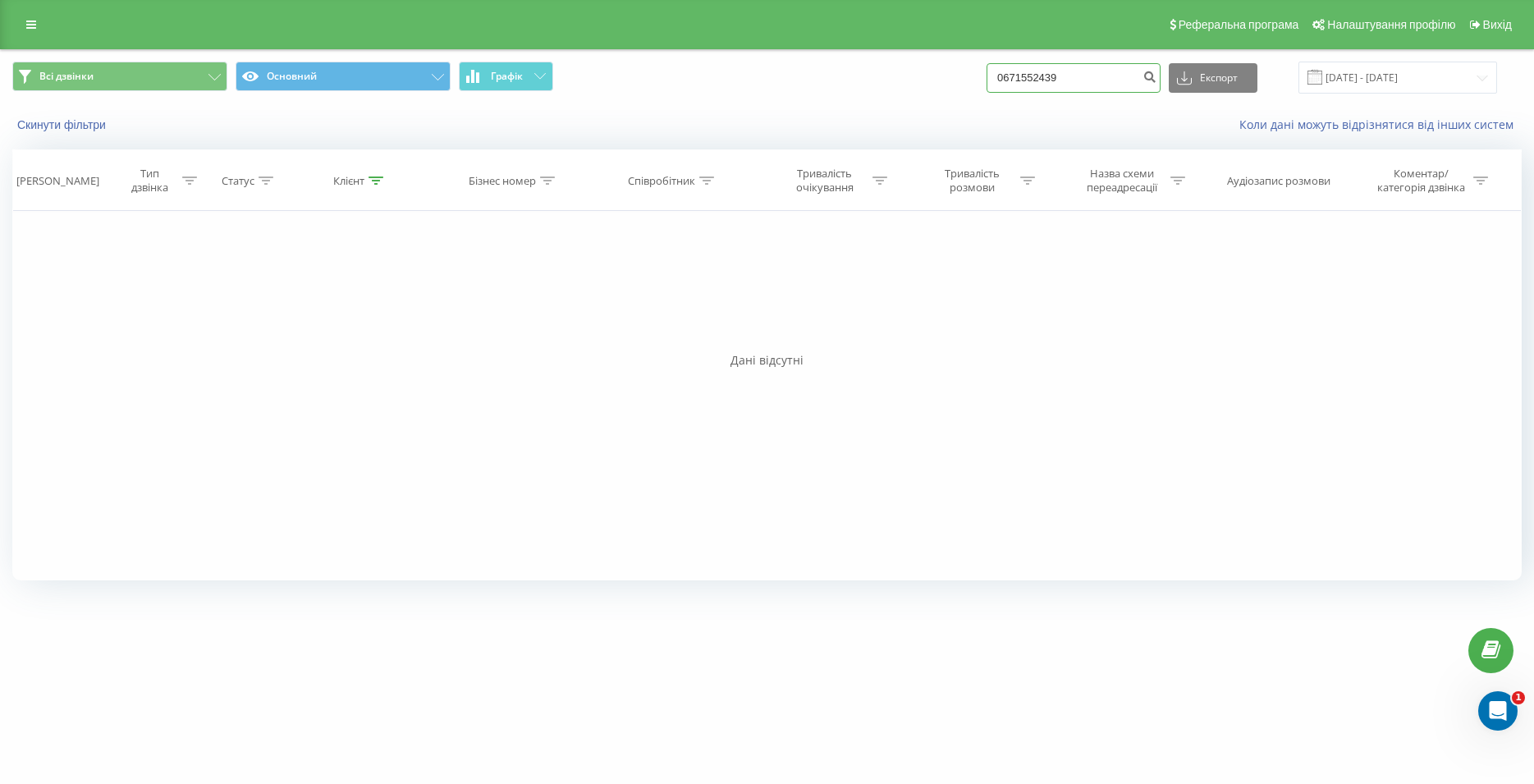
click at [986, 80] on input "0671552439" at bounding box center [1073, 78] width 174 height 30
paste input "067 927 33 76"
type input "067 927 33 76"
drag, startPoint x: 1016, startPoint y: 75, endPoint x: 949, endPoint y: 82, distance: 67.4
click at [986, 82] on input "0679273376" at bounding box center [1073, 78] width 174 height 30
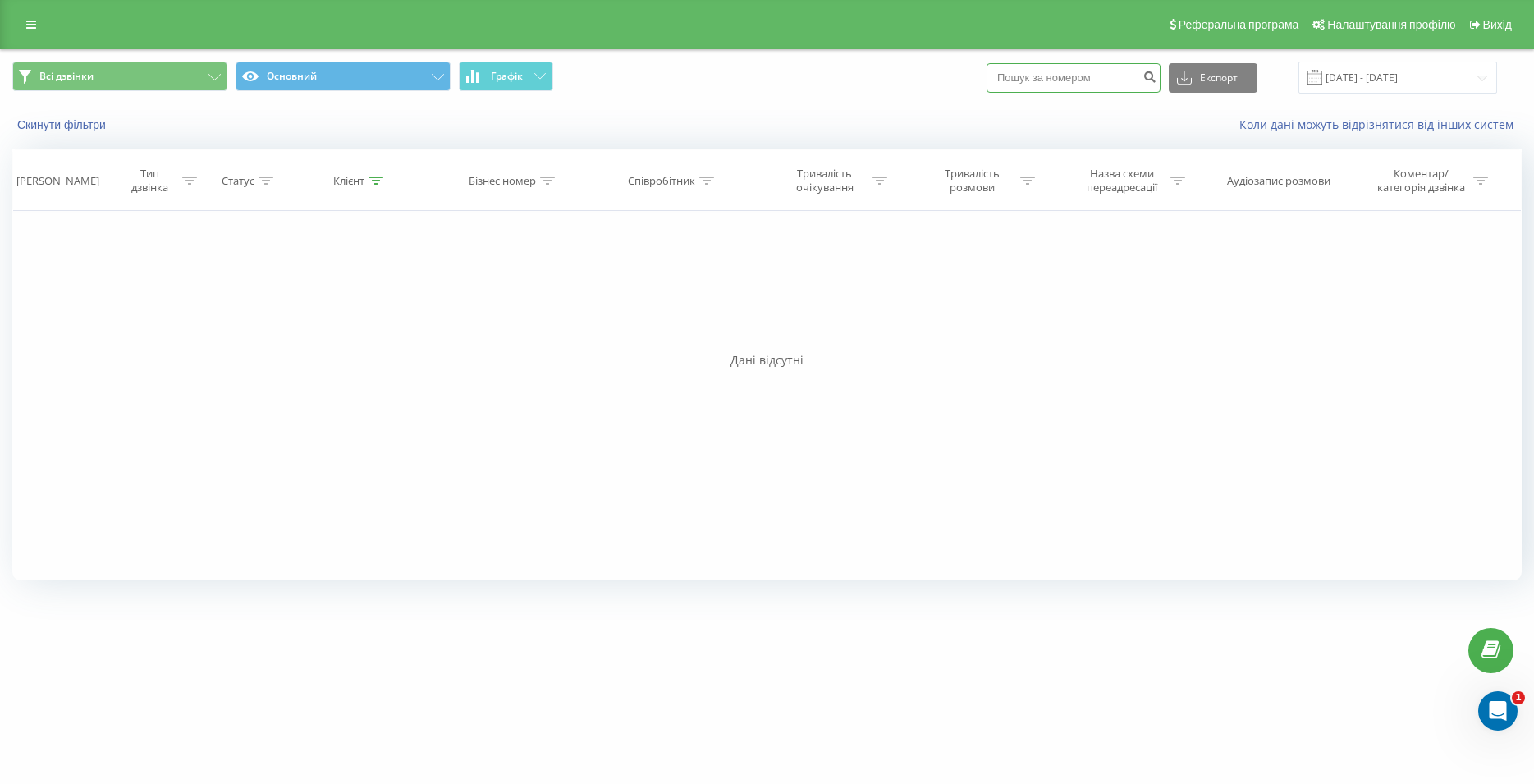
paste input "073 204 71 91"
type input "073 204 71 91"
drag, startPoint x: 1089, startPoint y: 81, endPoint x: 967, endPoint y: 85, distance: 122.1
click at [986, 85] on input "0732047191" at bounding box center [1073, 78] width 174 height 30
paste input "0977773767"
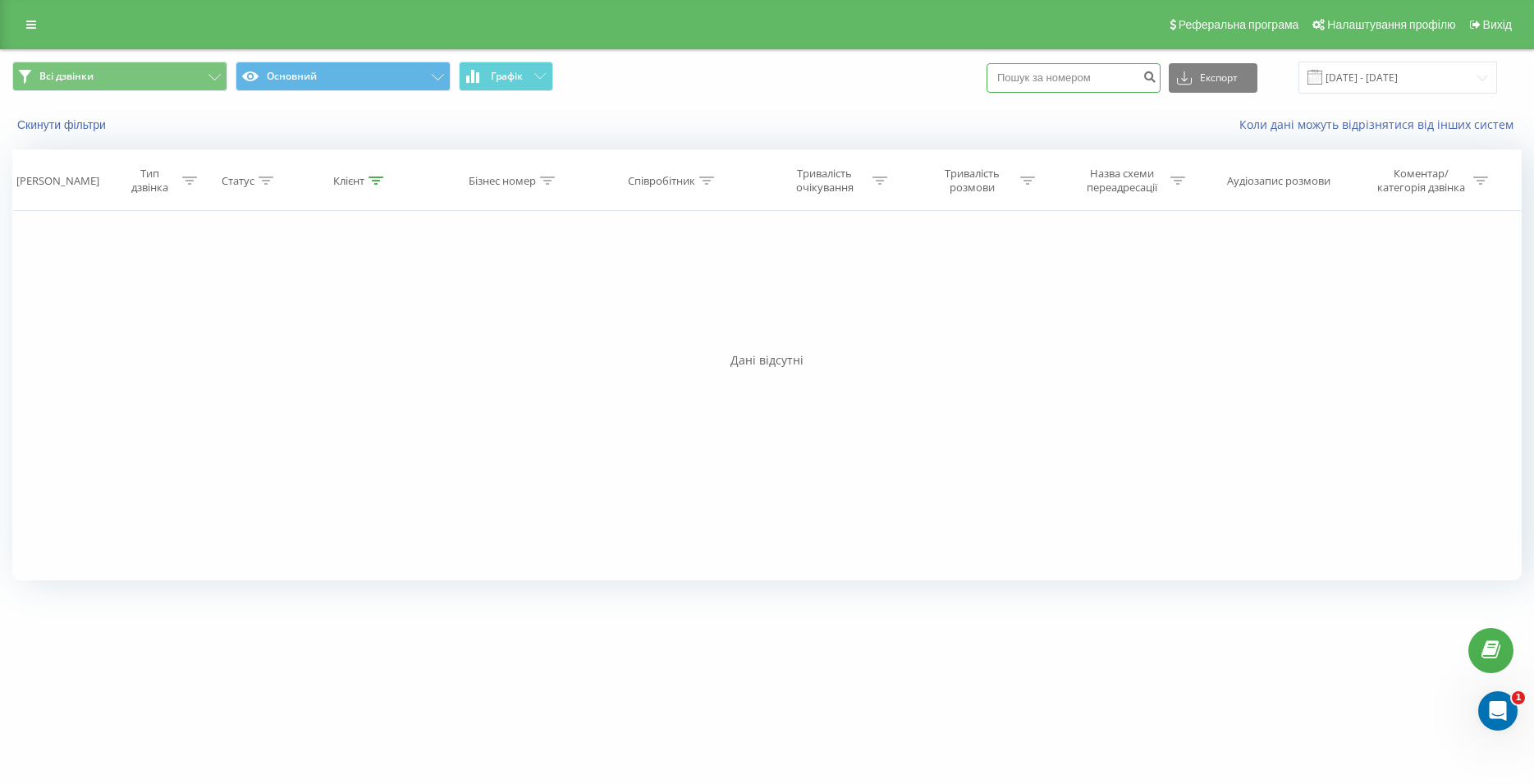
type input "0977773767"
